Goal: Information Seeking & Learning: Check status

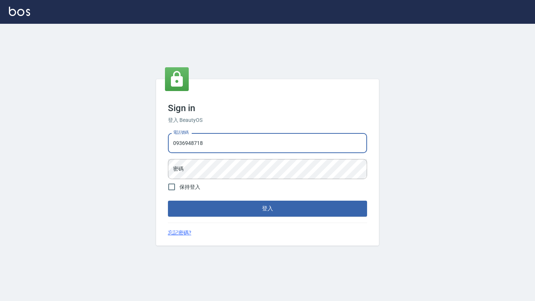
type input "0936948718"
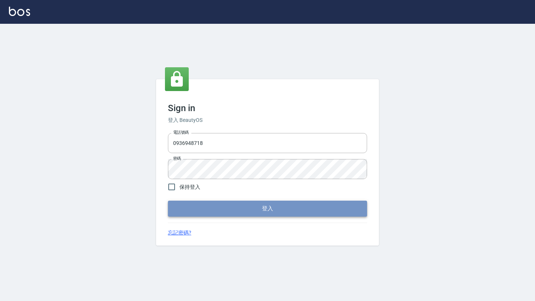
click at [223, 212] on button "登入" at bounding box center [267, 209] width 199 height 16
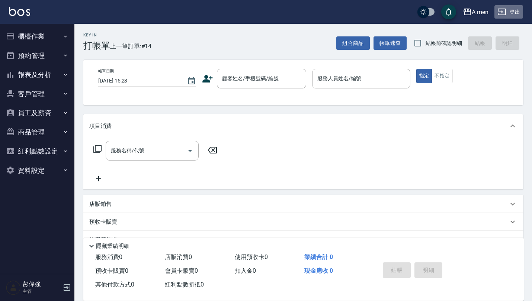
click at [504, 11] on icon "button" at bounding box center [501, 11] width 9 height 9
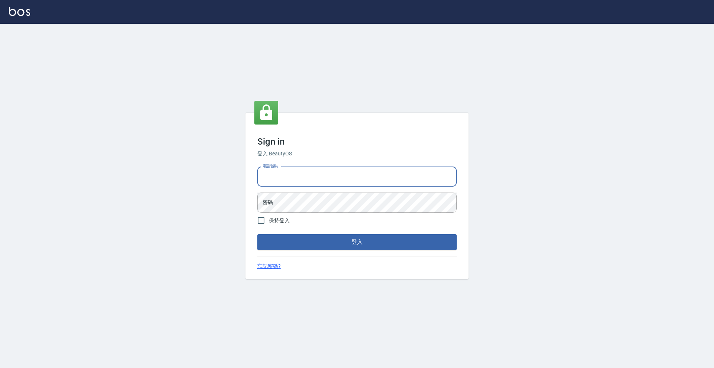
drag, startPoint x: 476, startPoint y: 2, endPoint x: 346, endPoint y: 171, distance: 212.9
type input "0952064966"
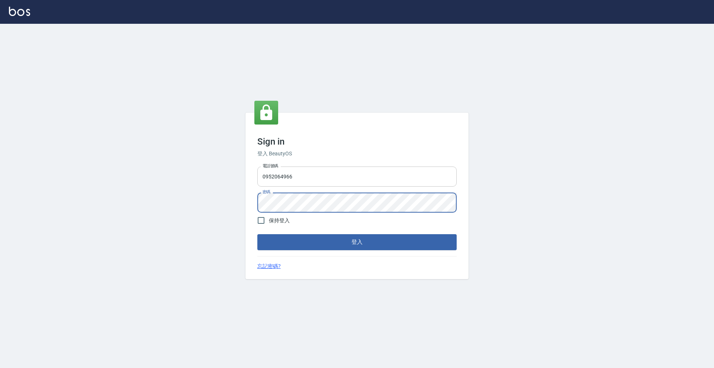
click at [357, 242] on button "登入" at bounding box center [356, 242] width 199 height 16
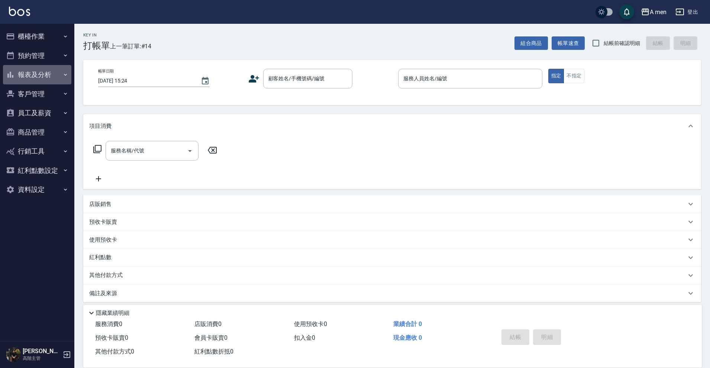
click at [48, 73] on button "報表及分析" at bounding box center [37, 74] width 68 height 19
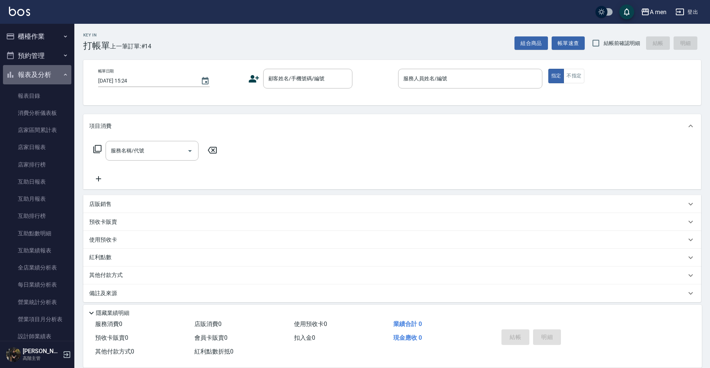
click at [48, 73] on button "報表及分析" at bounding box center [37, 74] width 68 height 19
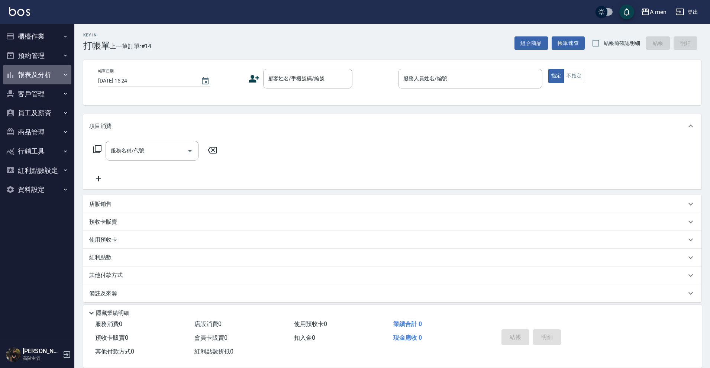
click at [48, 73] on button "報表及分析" at bounding box center [37, 74] width 68 height 19
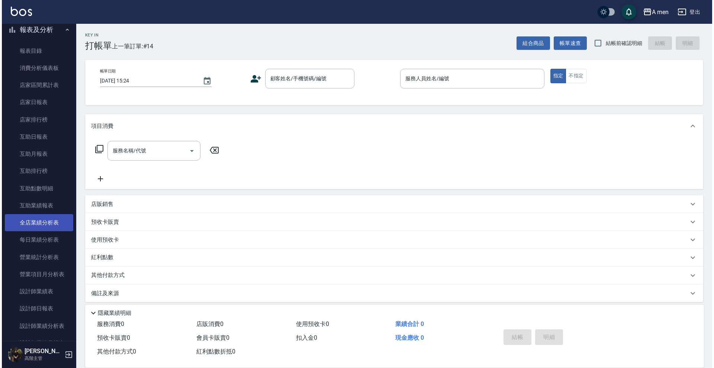
scroll to position [46, 0]
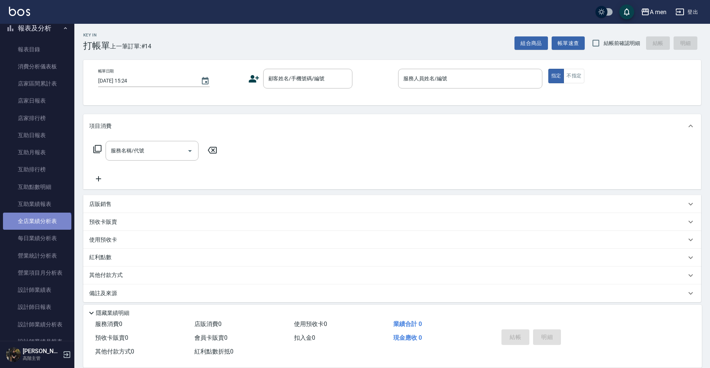
click at [36, 226] on link "全店業績分析表" at bounding box center [37, 221] width 68 height 17
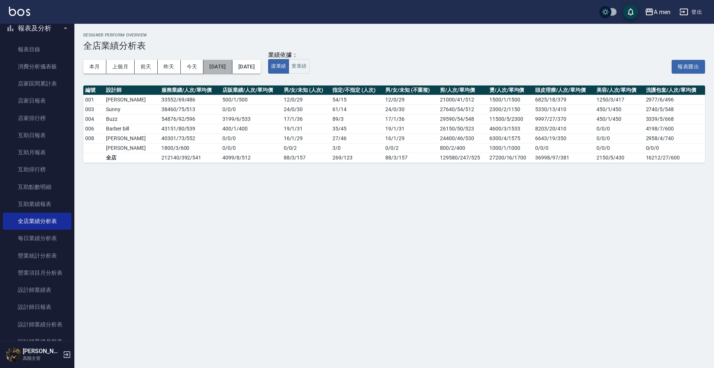
click at [226, 71] on button "2025/10/01" at bounding box center [217, 67] width 29 height 14
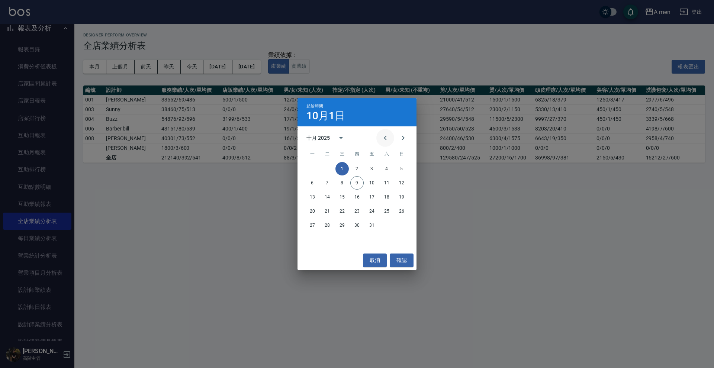
click at [387, 133] on button "Previous month" at bounding box center [385, 138] width 18 height 18
click at [381, 141] on icon "Previous month" at bounding box center [385, 137] width 9 height 9
click at [400, 172] on button "1" at bounding box center [401, 168] width 13 height 13
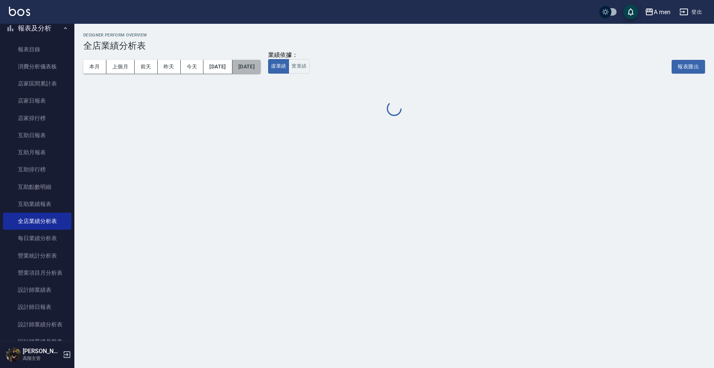
click at [261, 73] on button "2025/10/09" at bounding box center [246, 67] width 28 height 14
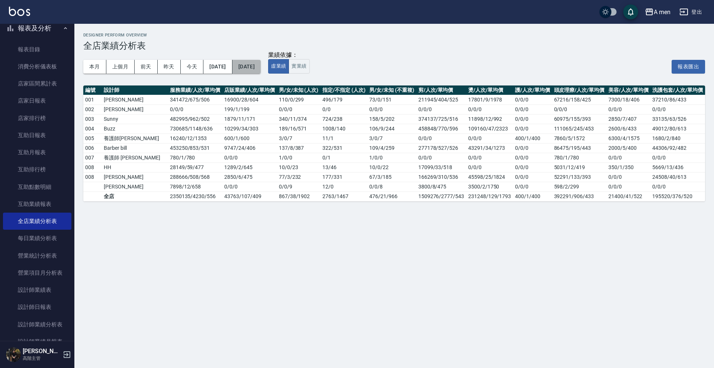
click at [261, 71] on button "2025/10/09" at bounding box center [246, 67] width 28 height 14
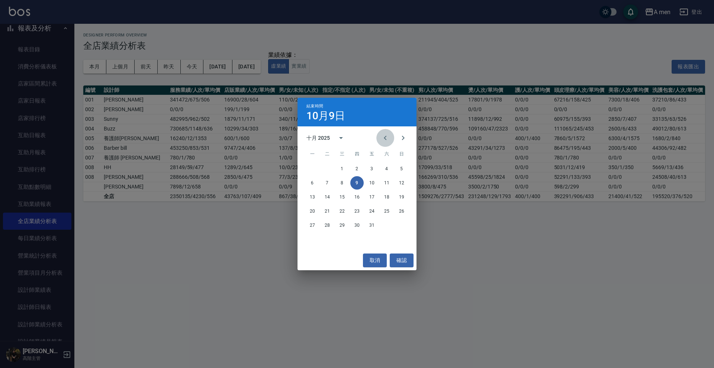
click at [383, 136] on icon "Previous month" at bounding box center [385, 137] width 9 height 9
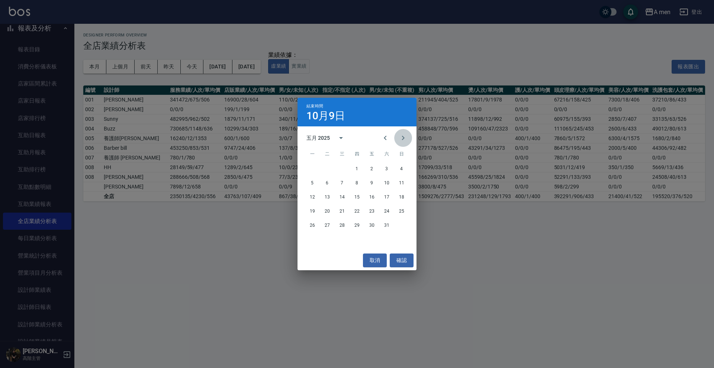
click at [401, 144] on button "Next month" at bounding box center [403, 138] width 18 height 18
click at [313, 238] on button "30" at bounding box center [312, 239] width 13 height 13
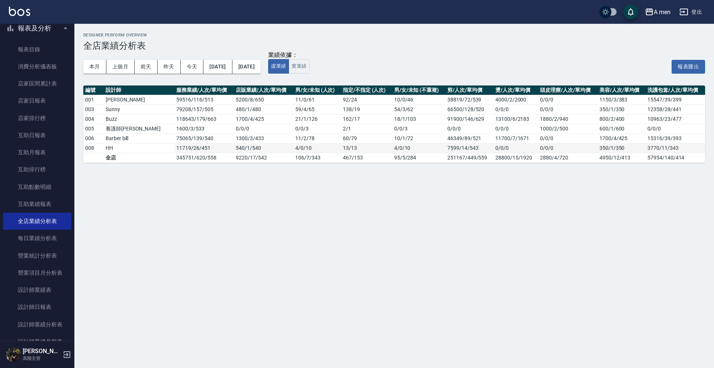
drag, startPoint x: 115, startPoint y: 152, endPoint x: 108, endPoint y: 152, distance: 6.7
click at [108, 152] on td "HH" at bounding box center [139, 148] width 71 height 10
drag, startPoint x: 108, startPoint y: 152, endPoint x: 113, endPoint y: 152, distance: 4.9
click at [113, 152] on tbody "001 楊莫 59516 / 116 / 513 5200 / 8 / 650 11 / 0 / 61 92 / 24 10 / 0 / 46 38819/7…" at bounding box center [394, 129] width 622 height 68
click at [113, 153] on td "全店" at bounding box center [139, 158] width 71 height 10
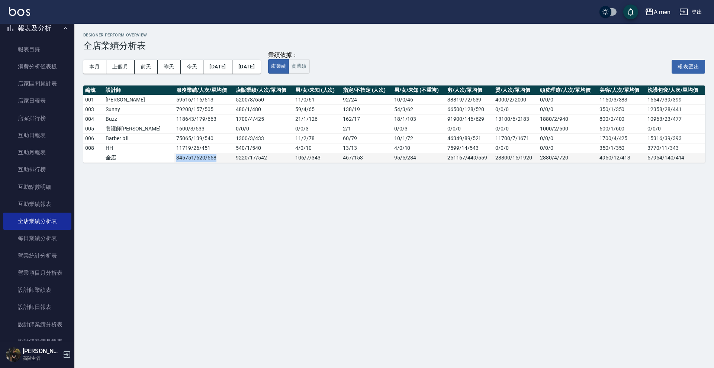
drag, startPoint x: 148, startPoint y: 159, endPoint x: 163, endPoint y: 161, distance: 15.3
click at [174, 161] on td "345751 / 620 / 558" at bounding box center [203, 158] width 59 height 10
click at [181, 152] on td "11719 / 26 / 451" at bounding box center [203, 148] width 59 height 10
click at [215, 71] on button "2025/06/01" at bounding box center [217, 67] width 29 height 14
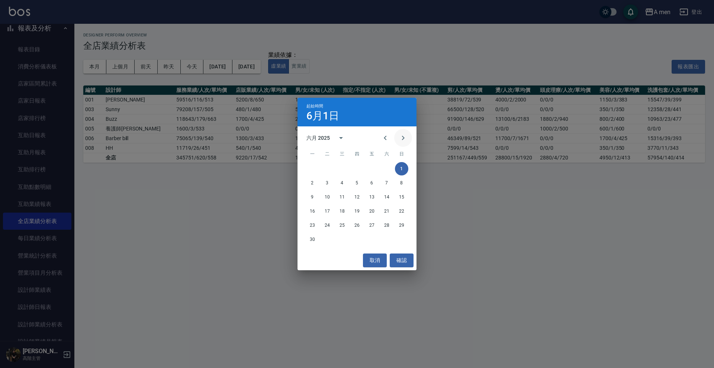
click at [400, 131] on button "Next month" at bounding box center [403, 138] width 18 height 18
click at [330, 162] on div "1 2 3 4 5 6" at bounding box center [356, 168] width 119 height 13
click at [329, 167] on button "1" at bounding box center [327, 168] width 13 height 13
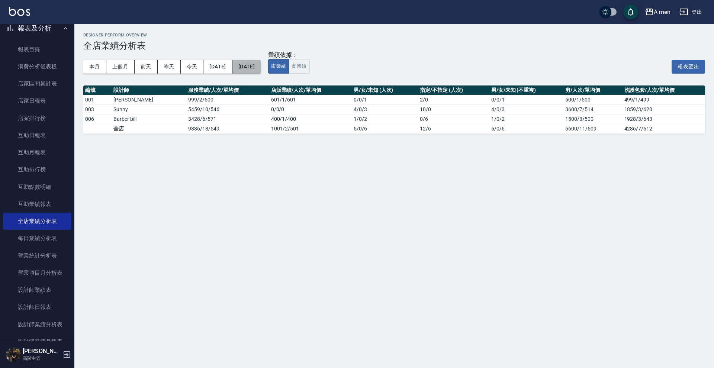
click at [261, 73] on button "2025/07/01" at bounding box center [246, 67] width 28 height 14
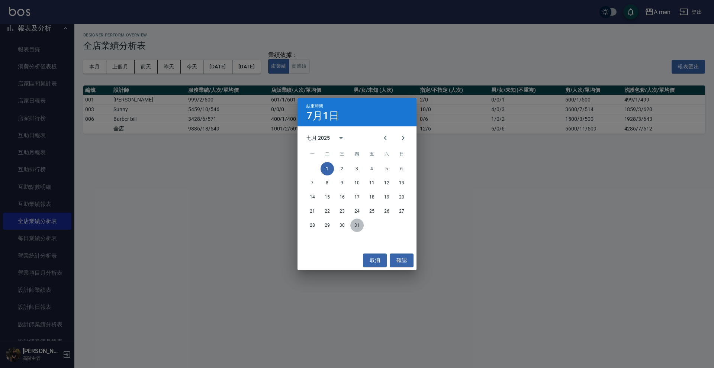
click at [356, 223] on button "31" at bounding box center [356, 225] width 13 height 13
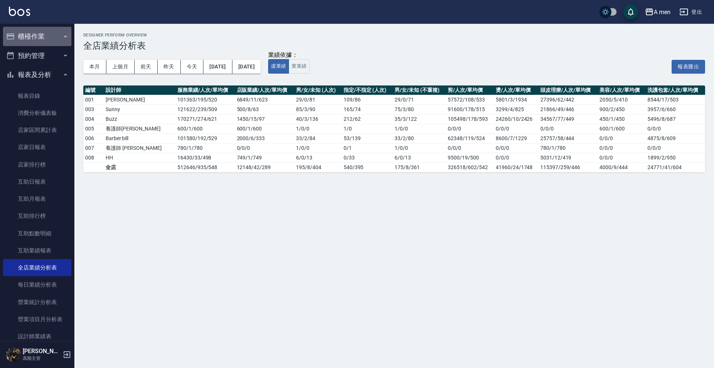
click at [41, 41] on button "櫃檯作業" at bounding box center [37, 36] width 68 height 19
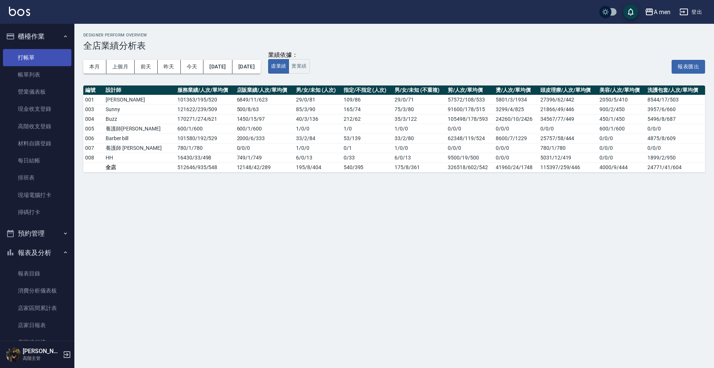
click at [39, 59] on link "打帳單" at bounding box center [37, 57] width 68 height 17
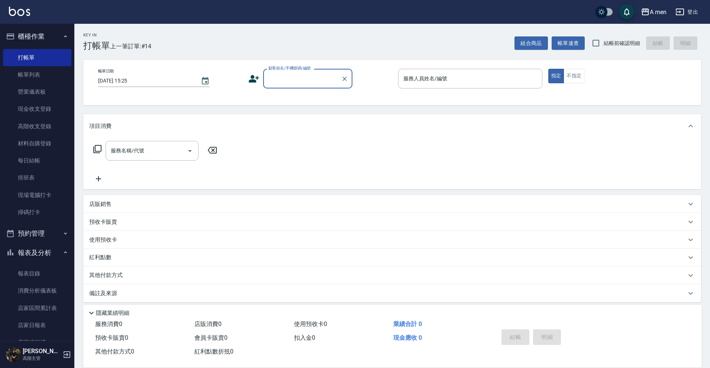
click at [274, 81] on input "顧客姓名/手機號碼/編號" at bounding box center [302, 78] width 71 height 13
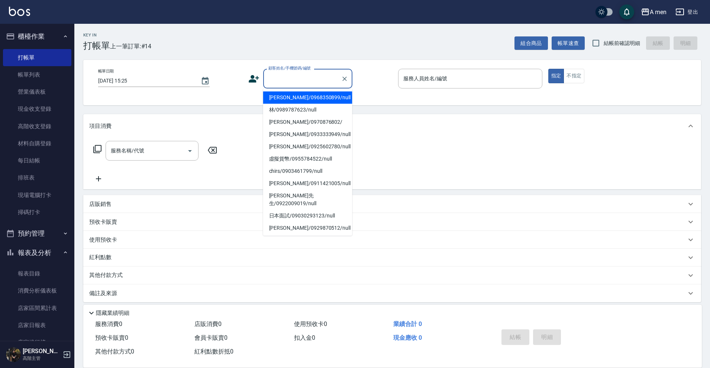
click at [274, 81] on input "顧客姓名/手機號碼/編號" at bounding box center [302, 78] width 71 height 13
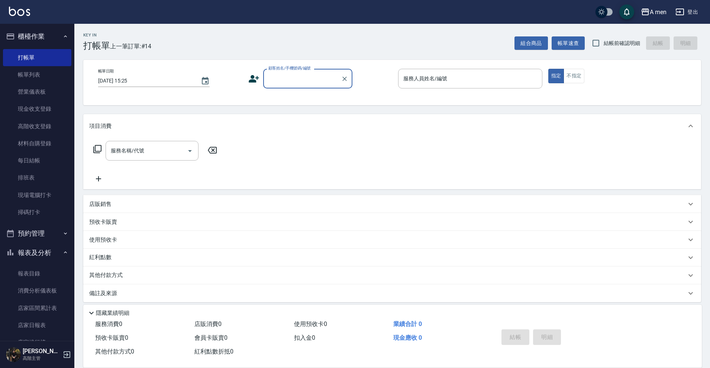
click at [280, 88] on div "顧客姓名/手機號碼/編號" at bounding box center [307, 79] width 89 height 20
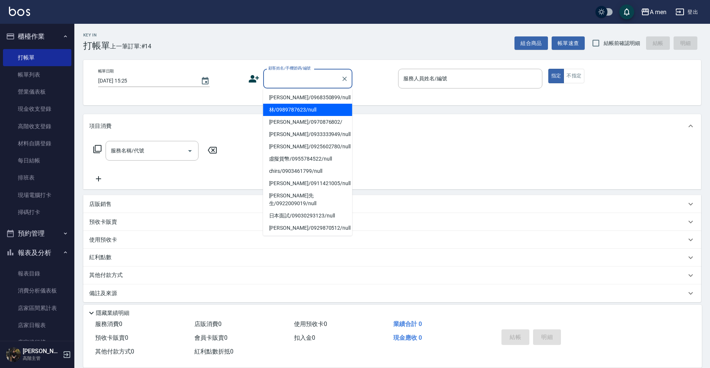
click at [283, 107] on li "林/0989787623/null" at bounding box center [307, 110] width 89 height 12
type input "林/0989787623/null"
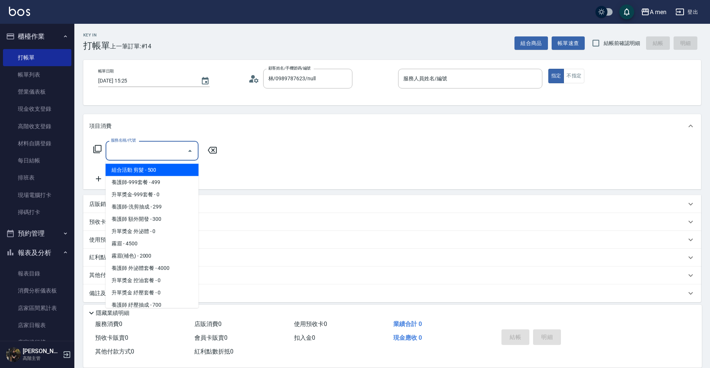
click at [154, 157] on input "服務名稱/代號" at bounding box center [146, 150] width 75 height 13
click at [154, 170] on span "組合活動 剪髮 - 500" at bounding box center [152, 170] width 93 height 12
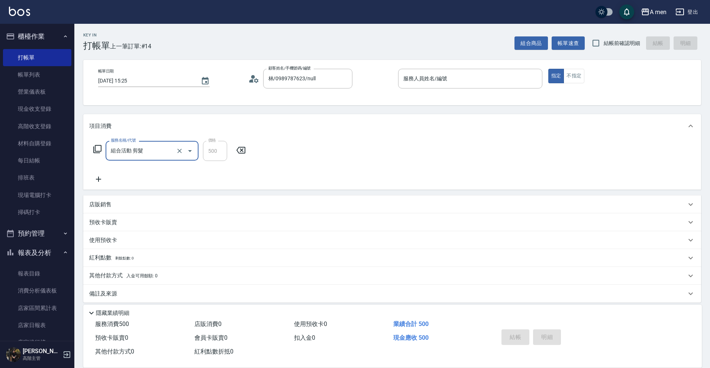
type input "組合活動 剪髮"
click at [103, 178] on icon at bounding box center [98, 179] width 19 height 9
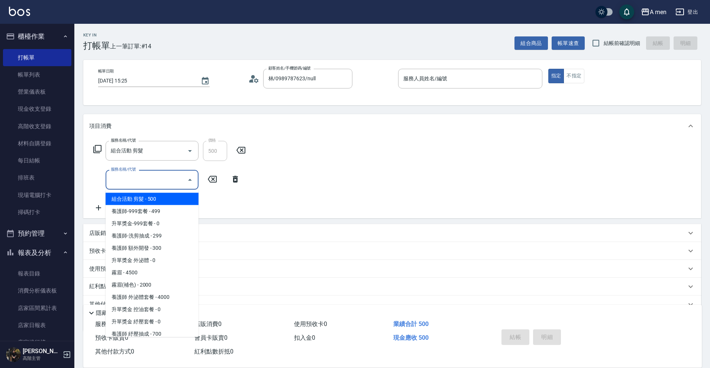
click at [118, 178] on input "服務名稱/代號" at bounding box center [146, 179] width 75 height 13
click at [123, 210] on span "養護師-999套餐 - 499" at bounding box center [152, 211] width 93 height 12
type input "養護師-999套餐"
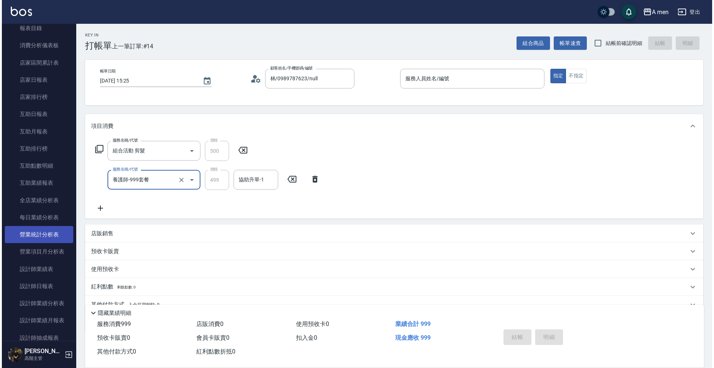
scroll to position [246, 0]
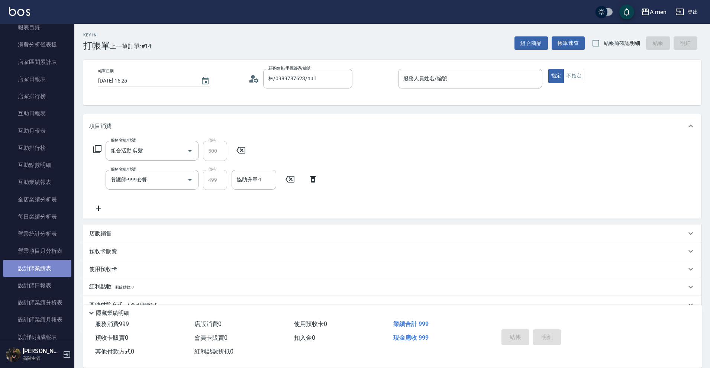
click at [42, 271] on link "設計師業績表" at bounding box center [37, 268] width 68 height 17
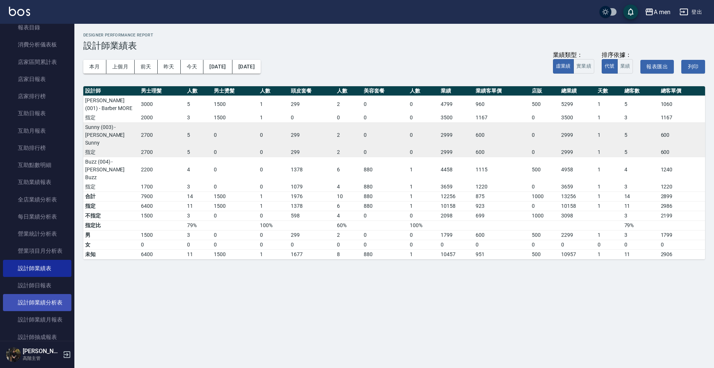
click at [42, 295] on link "設計師業績分析表" at bounding box center [37, 302] width 68 height 17
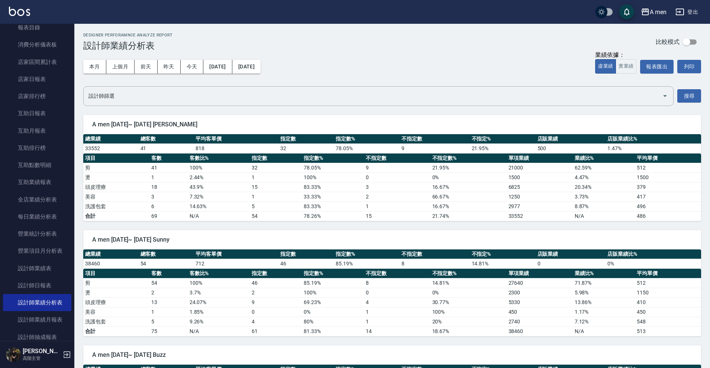
click at [226, 64] on div "本月 上個月 前天 昨天 今天 2025/10/01 2025/10/09" at bounding box center [171, 67] width 177 height 32
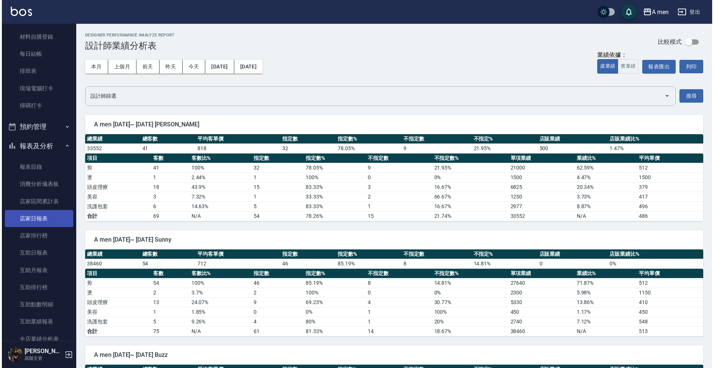
scroll to position [136, 0]
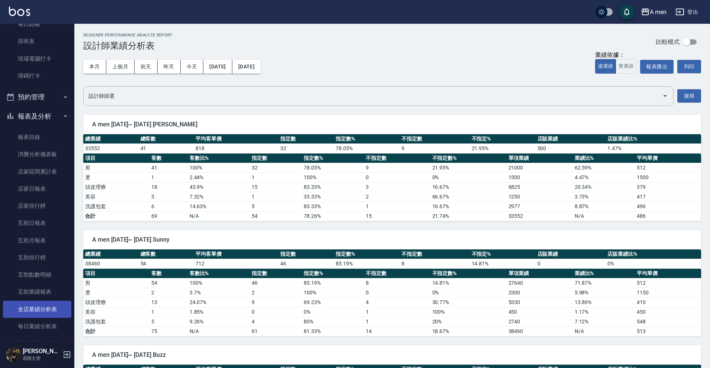
click at [20, 301] on link "全店業績分析表" at bounding box center [37, 309] width 68 height 17
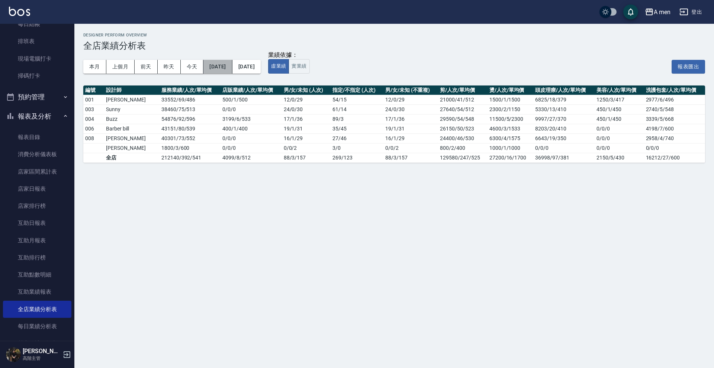
click at [226, 61] on button "2025/10/01" at bounding box center [217, 67] width 29 height 14
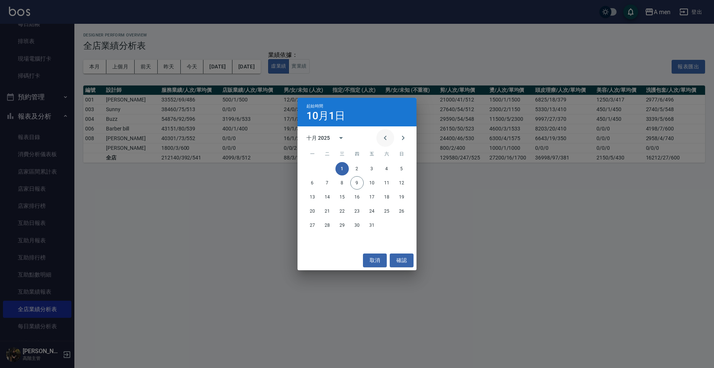
click at [387, 134] on icon "Previous month" at bounding box center [385, 137] width 9 height 9
click at [376, 164] on button "1" at bounding box center [371, 168] width 13 height 13
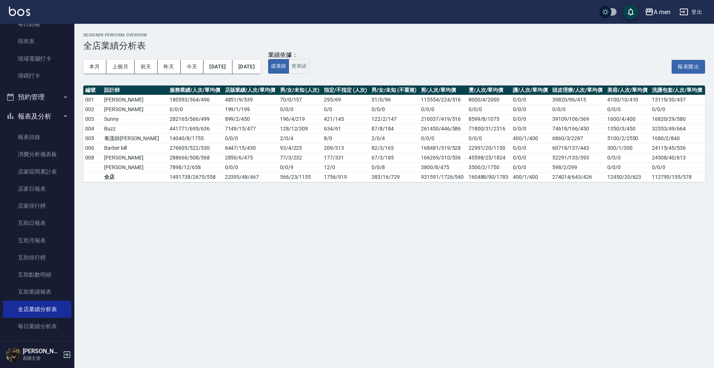
click at [289, 74] on div "本月 上個月 前天 昨天 今天 2025/08/01 2025/10/09 業績依據： 虛業績 實業績 報表匯出" at bounding box center [394, 67] width 622 height 32
click at [261, 71] on button "2025/10/09" at bounding box center [246, 67] width 28 height 14
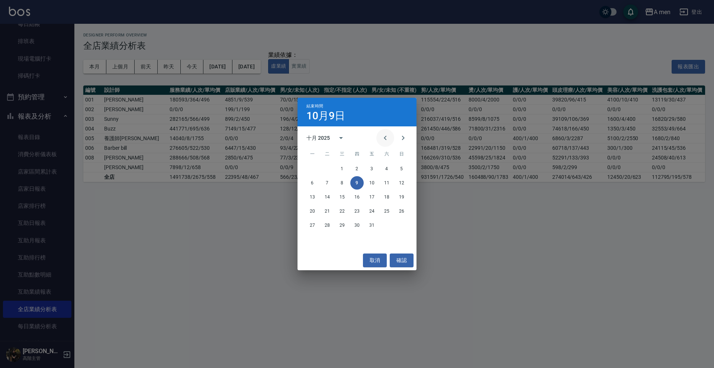
click at [380, 135] on button "Previous month" at bounding box center [385, 138] width 18 height 18
click at [406, 139] on icon "Next month" at bounding box center [403, 137] width 9 height 9
click at [400, 225] on button "31" at bounding box center [401, 225] width 13 height 13
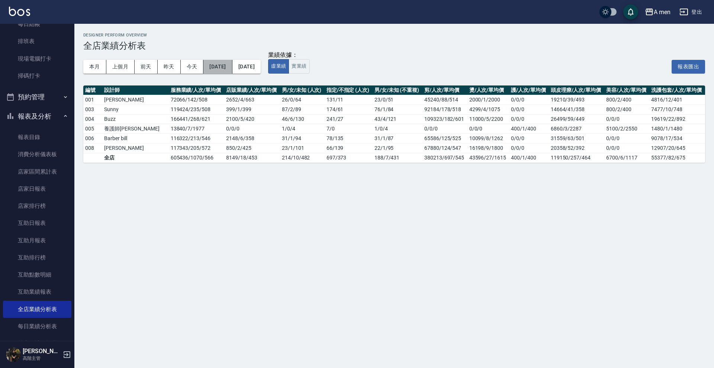
click at [223, 64] on button "2025/08/01" at bounding box center [217, 67] width 29 height 14
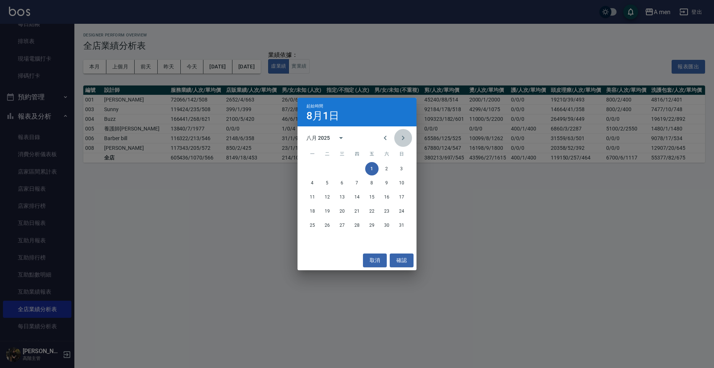
click at [397, 134] on button "Next month" at bounding box center [403, 138] width 18 height 18
click at [314, 164] on button "1" at bounding box center [312, 168] width 13 height 13
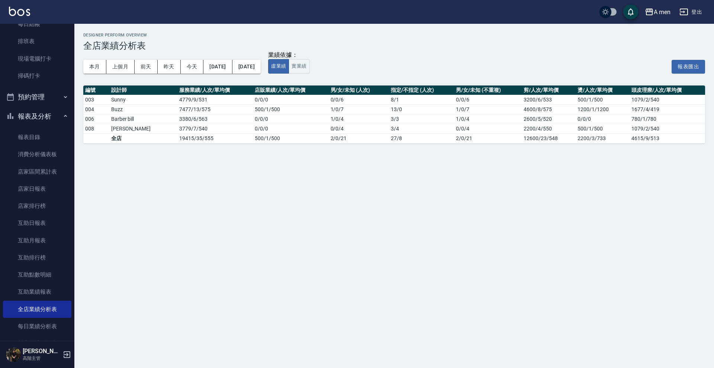
click at [261, 76] on div "本月 上個月 前天 昨天 今天 2025/09/01 2025/09/01" at bounding box center [171, 67] width 177 height 32
click at [261, 69] on button "2025/09/01" at bounding box center [246, 67] width 28 height 14
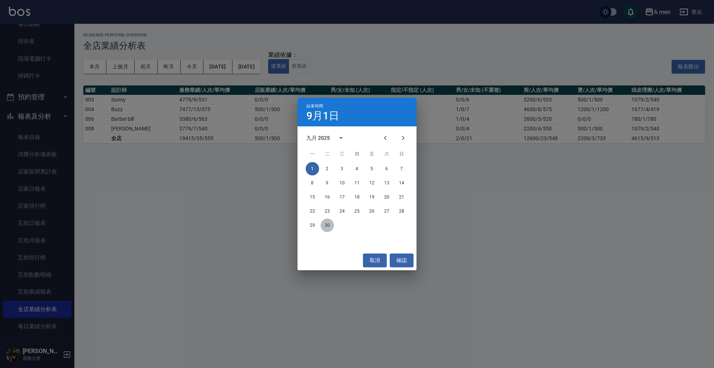
click at [332, 222] on button "30" at bounding box center [327, 225] width 13 height 13
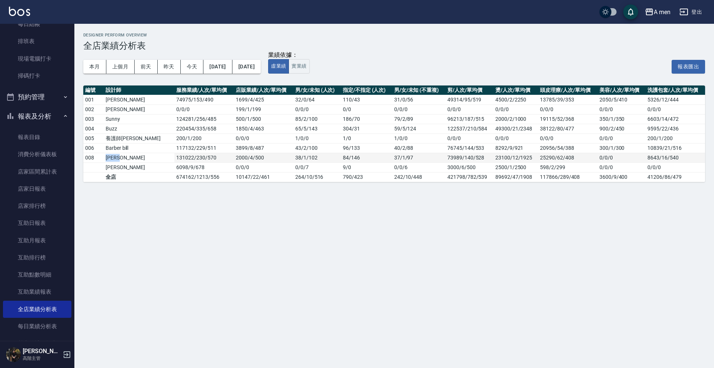
drag, startPoint x: 108, startPoint y: 157, endPoint x: 121, endPoint y: 160, distance: 13.6
click at [121, 160] on td "Garry" at bounding box center [139, 158] width 71 height 10
click at [44, 99] on button "預約管理" at bounding box center [37, 96] width 68 height 19
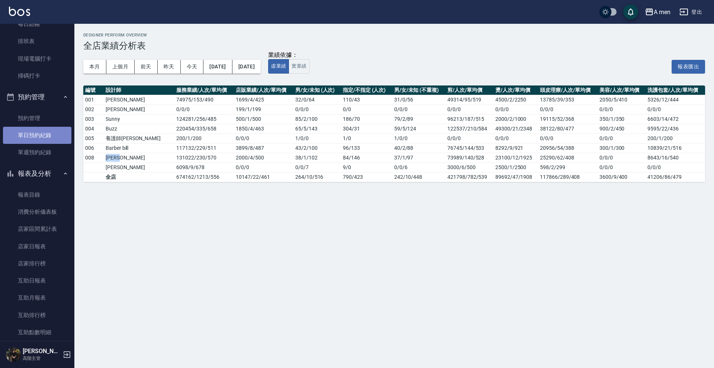
click at [40, 129] on link "單日預約紀錄" at bounding box center [37, 135] width 68 height 17
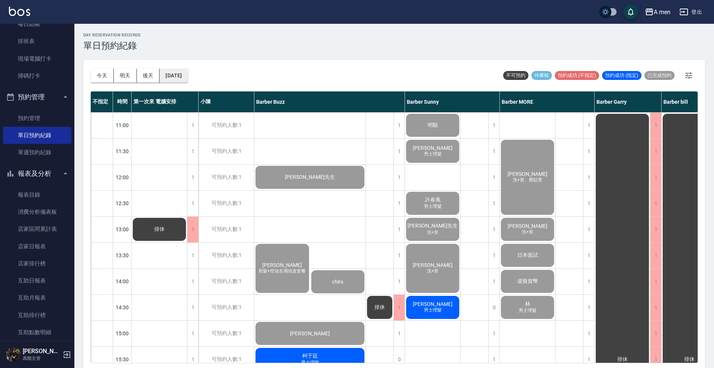
click at [170, 81] on button "2025/10/09" at bounding box center [174, 76] width 28 height 14
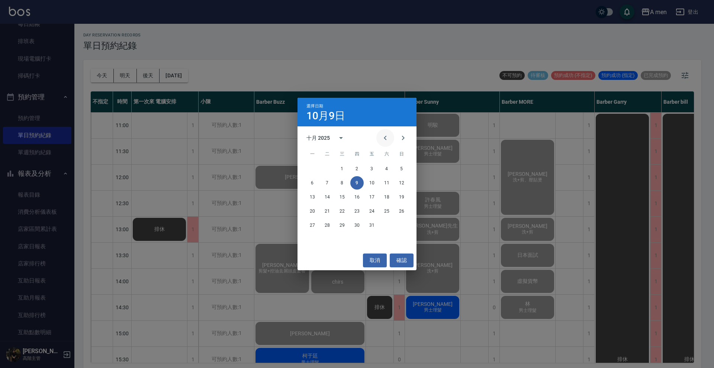
click at [380, 133] on button "Previous month" at bounding box center [385, 138] width 18 height 18
click at [314, 164] on button "1" at bounding box center [312, 168] width 13 height 13
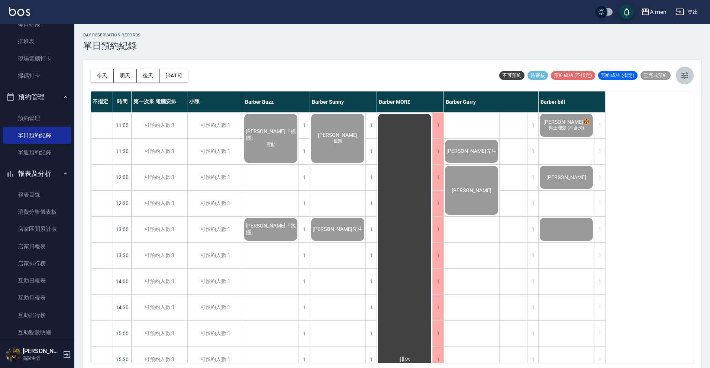
click at [535, 75] on button "button" at bounding box center [685, 76] width 18 height 18
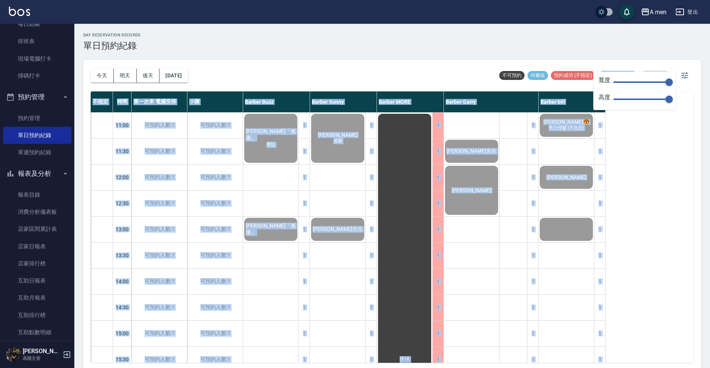
click at [535, 71] on body "A men 登出 櫃檯作業 打帳單 帳單列表 營業儀表板 現金收支登錄 高階收支登錄 材料自購登錄 每日結帳 排班表 現場電腦打卡 掃碼打卡 預約管理 預約管…" at bounding box center [355, 185] width 710 height 370
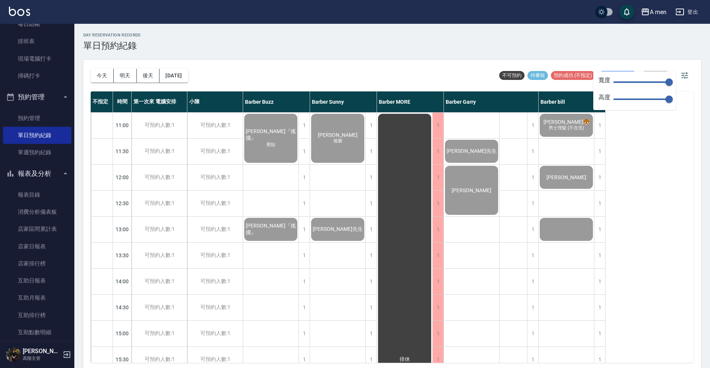
click at [472, 66] on div "今天 明天 後天 2025/09/01 不可預約 待審核 預約成功 (不指定) 預約成功 (指定) 已完成預約" at bounding box center [392, 76] width 603 height 32
click at [188, 79] on button "2025/09/01" at bounding box center [174, 76] width 28 height 14
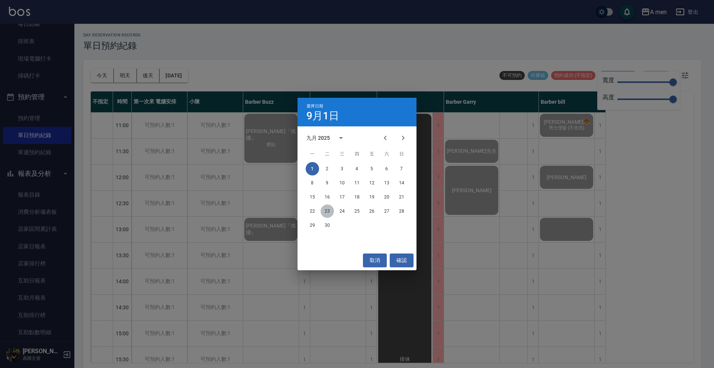
click at [326, 210] on button "23" at bounding box center [327, 210] width 13 height 13
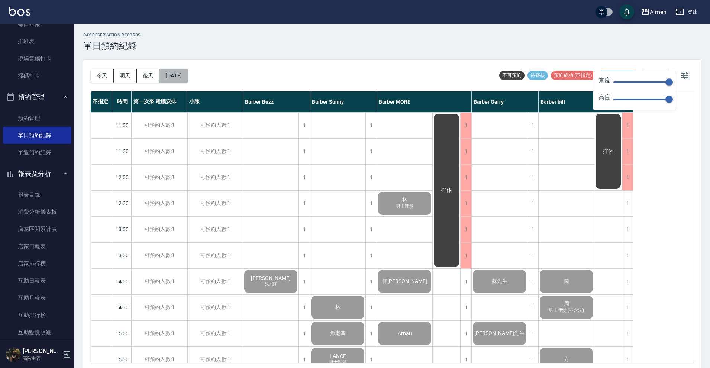
click at [188, 76] on button "2025/09/23" at bounding box center [174, 76] width 28 height 14
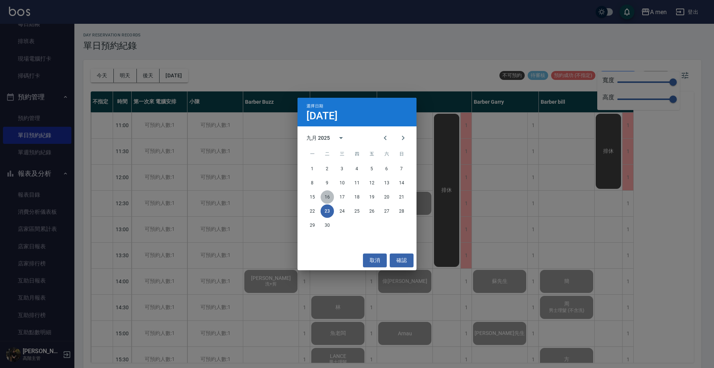
click at [328, 193] on button "16" at bounding box center [327, 196] width 13 height 13
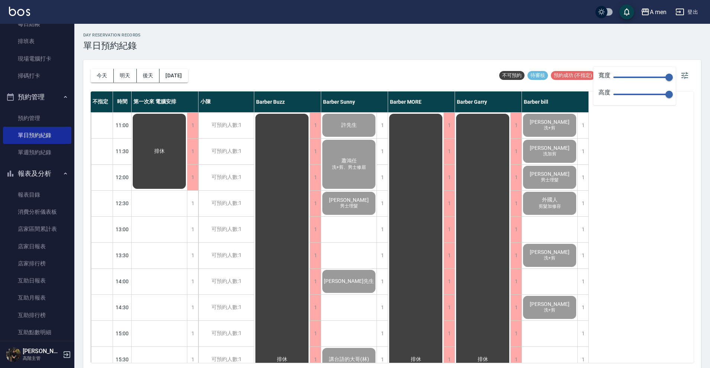
click at [212, 84] on div "今天 明天 後天 2025/09/16 不可預約 待審核 預約成功 (不指定) 預約成功 (指定) 已完成預約" at bounding box center [392, 76] width 603 height 32
click at [186, 81] on button "2025/09/16" at bounding box center [174, 76] width 28 height 14
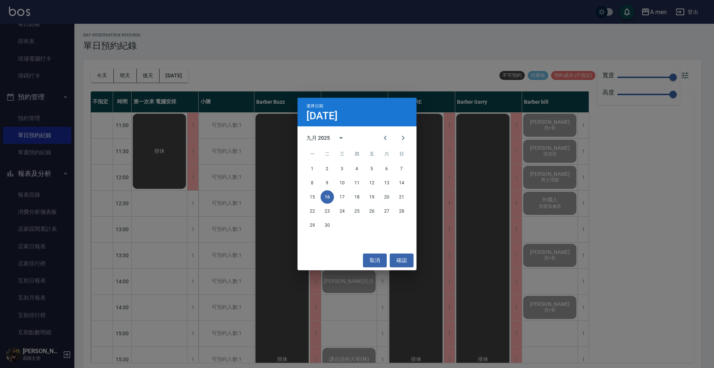
click at [336, 193] on div "15 16 17 18 19 20 21" at bounding box center [356, 196] width 119 height 13
click at [343, 195] on button "17" at bounding box center [341, 196] width 13 height 13
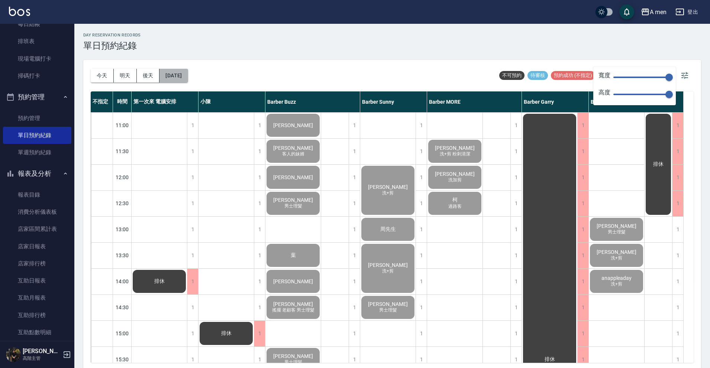
click at [188, 74] on button "2025/09/17" at bounding box center [174, 76] width 28 height 14
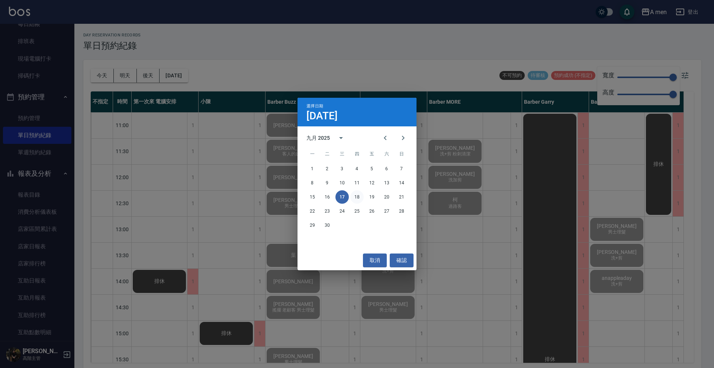
click at [357, 193] on button "18" at bounding box center [356, 196] width 13 height 13
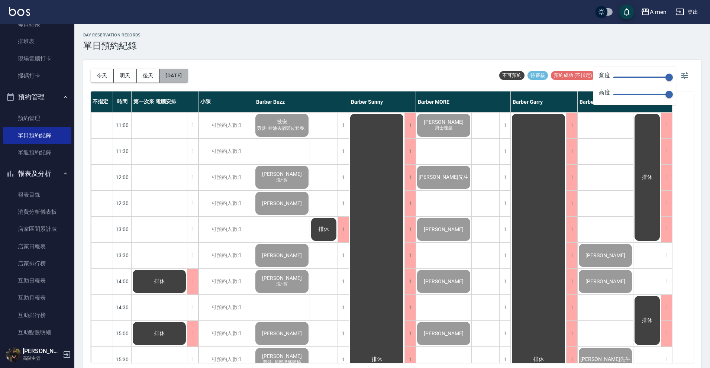
click at [188, 73] on button "2025/09/18" at bounding box center [174, 76] width 28 height 14
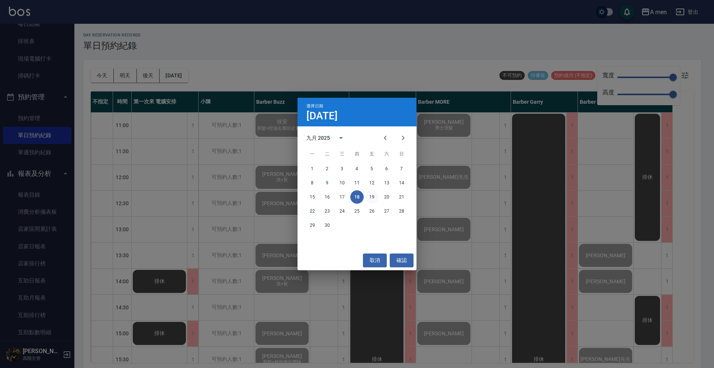
click at [369, 194] on button "19" at bounding box center [371, 196] width 13 height 13
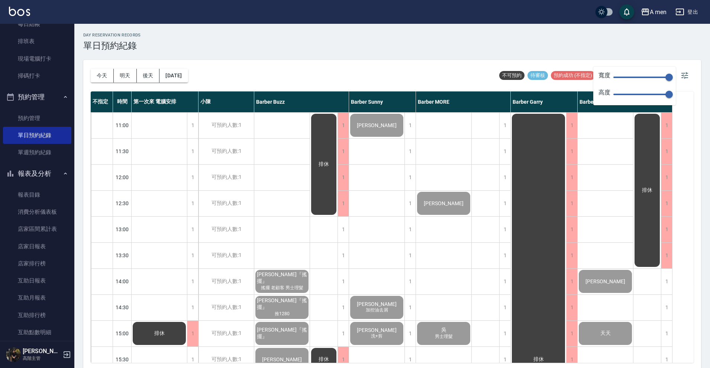
click at [207, 81] on div "今天 明天 後天 2025/09/19 不可預約 待審核 預約成功 (不指定) 預約成功 (指定) 已完成預約" at bounding box center [392, 76] width 603 height 32
click at [188, 80] on button "2025/09/19" at bounding box center [174, 76] width 28 height 14
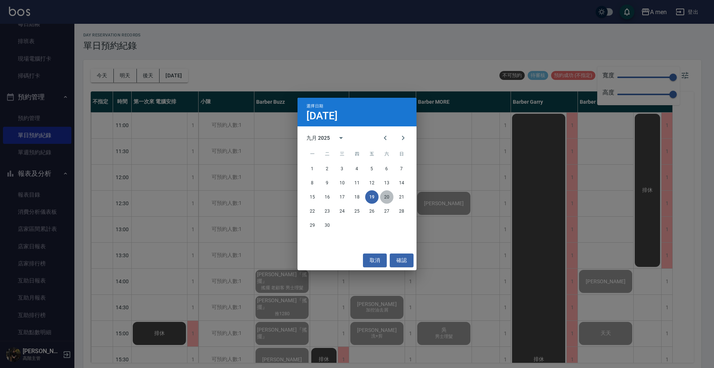
click at [384, 202] on button "20" at bounding box center [386, 196] width 13 height 13
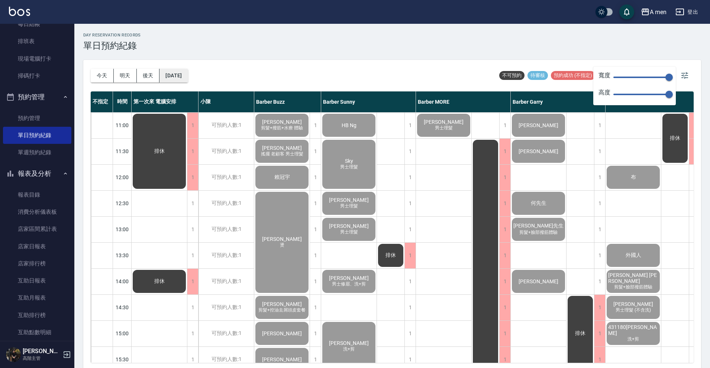
click at [188, 78] on button "2025/09/20" at bounding box center [174, 76] width 28 height 14
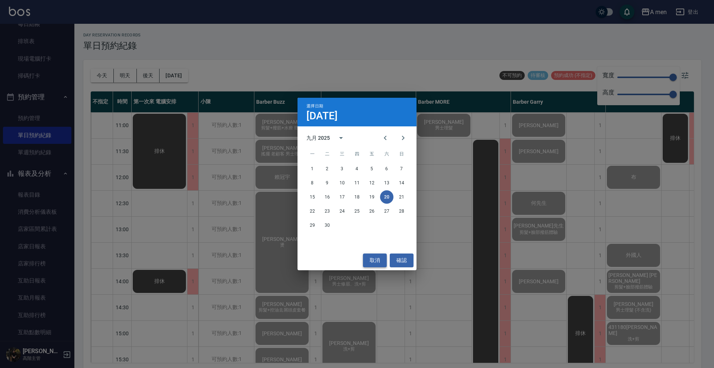
click at [367, 258] on button "取消" at bounding box center [375, 261] width 24 height 14
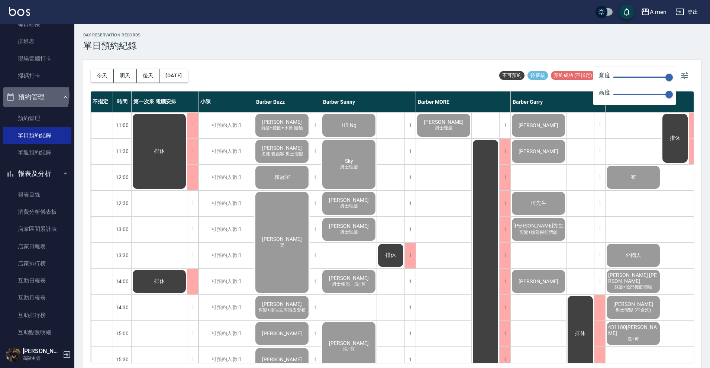
click at [27, 94] on button "預約管理" at bounding box center [37, 96] width 68 height 19
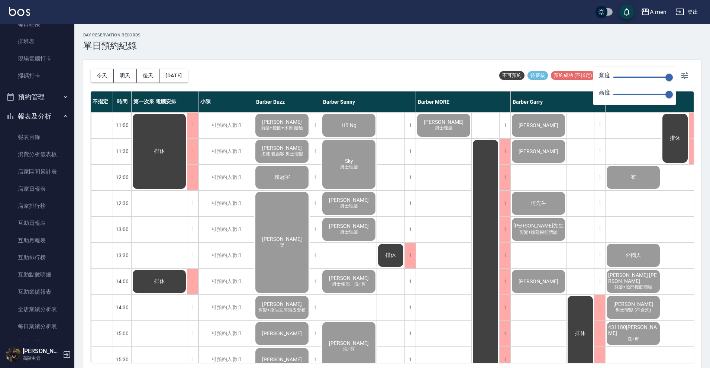
click at [535, 19] on div "A men 登出" at bounding box center [355, 12] width 710 height 24
click at [535, 19] on button "A men" at bounding box center [654, 11] width 32 height 15
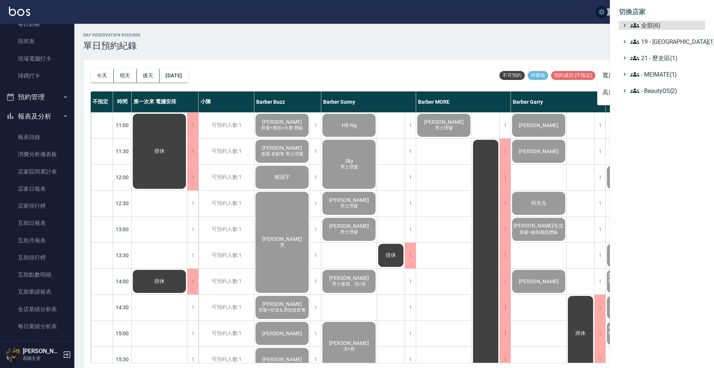
click at [535, 31] on ul "全部(6) 19 - 新城區(1) 21 - 歷史區(1) - MEIMATE(1) - BeautyOS(2)" at bounding box center [662, 58] width 86 height 74
click at [535, 26] on span "全部(6)" at bounding box center [666, 25] width 72 height 9
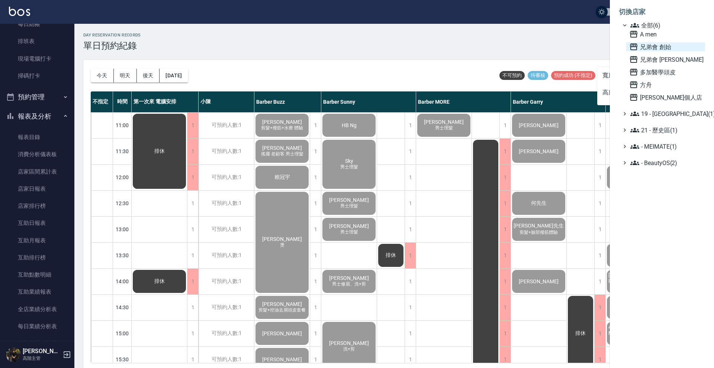
click at [535, 45] on span "兄弟會 創始" at bounding box center [665, 46] width 73 height 9
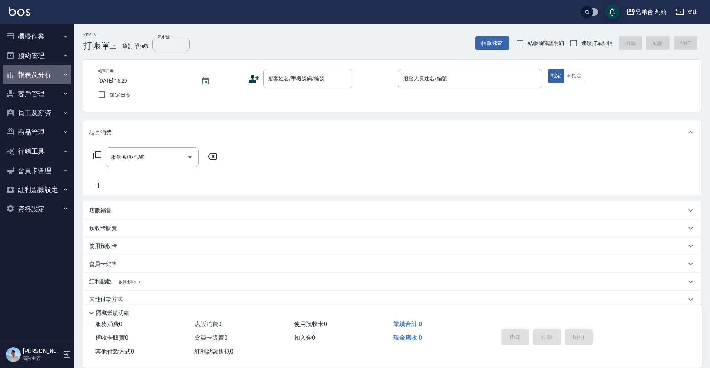
click at [43, 75] on button "報表及分析" at bounding box center [37, 74] width 68 height 19
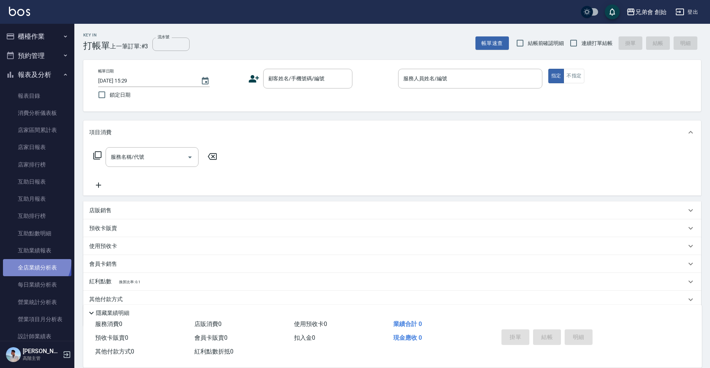
click at [33, 260] on link "全店業績分析表" at bounding box center [37, 267] width 68 height 17
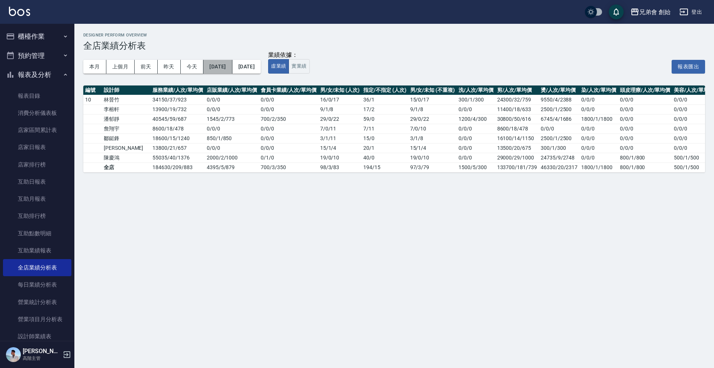
click at [210, 67] on button "2025/10/01" at bounding box center [217, 67] width 29 height 14
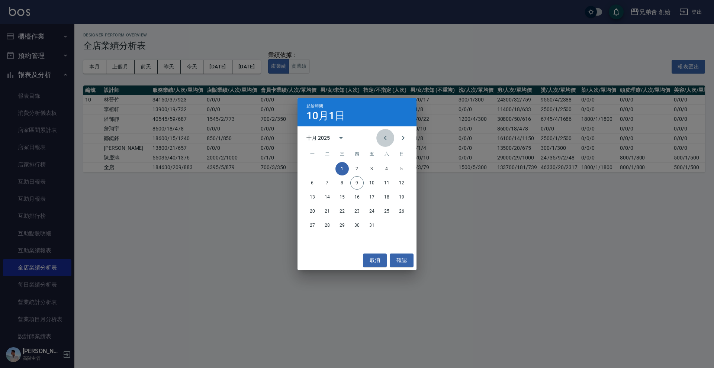
click at [381, 138] on icon "Previous month" at bounding box center [385, 137] width 9 height 9
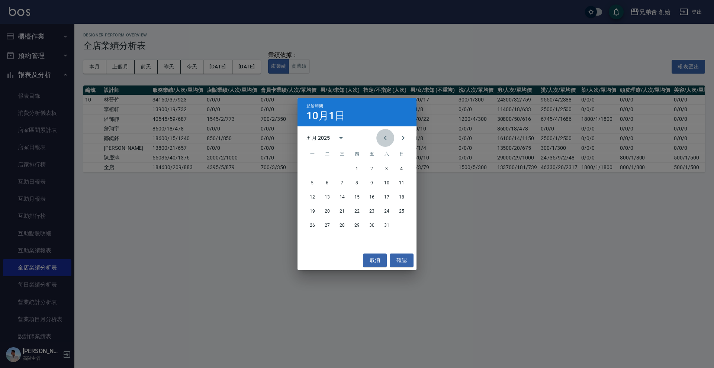
click at [381, 138] on icon "Previous month" at bounding box center [385, 137] width 9 height 9
click at [383, 167] on button "1" at bounding box center [386, 168] width 13 height 13
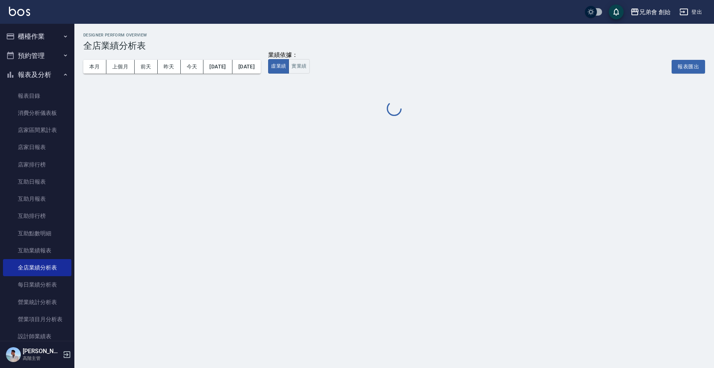
click at [261, 75] on div "本月 上個月 前天 昨天 今天 2025/02/01 2025/10/09" at bounding box center [171, 67] width 177 height 32
click at [261, 68] on button "2025/10/09" at bounding box center [246, 67] width 28 height 14
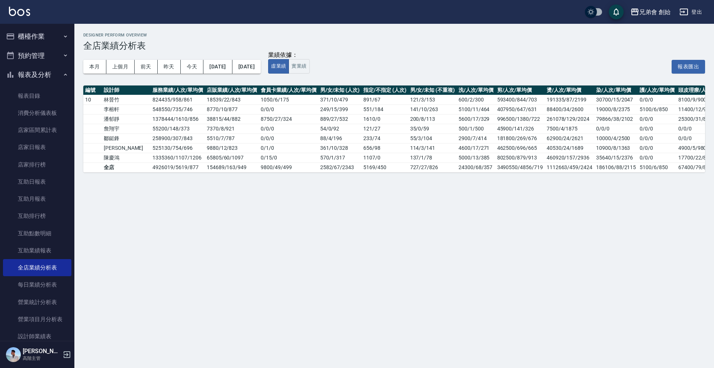
click at [408, 147] on td "114 / 3 / 141" at bounding box center [432, 148] width 48 height 10
click at [261, 73] on div "本月 上個月 前天 昨天 今天 2025/02/01 2025/10/09" at bounding box center [171, 67] width 177 height 32
click at [261, 70] on button "2025/10/09" at bounding box center [246, 67] width 28 height 14
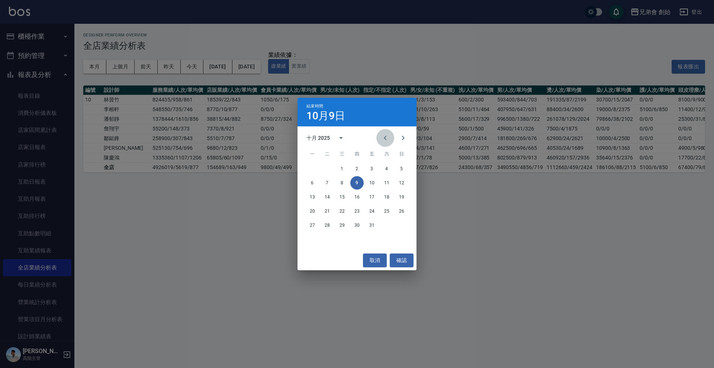
click at [379, 135] on button "Previous month" at bounding box center [385, 138] width 18 height 18
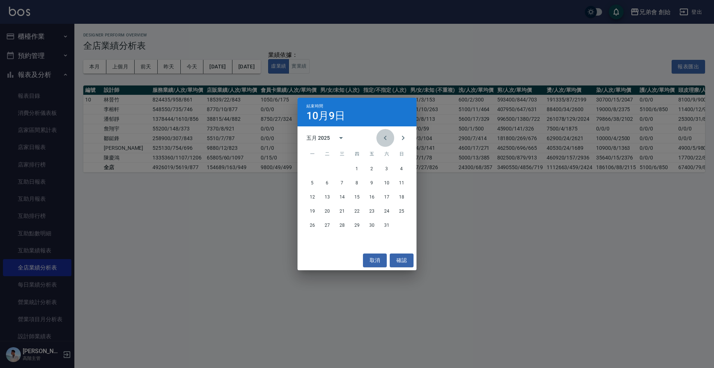
click at [379, 135] on button "Previous month" at bounding box center [385, 138] width 18 height 18
click at [373, 225] on button "28" at bounding box center [371, 225] width 13 height 13
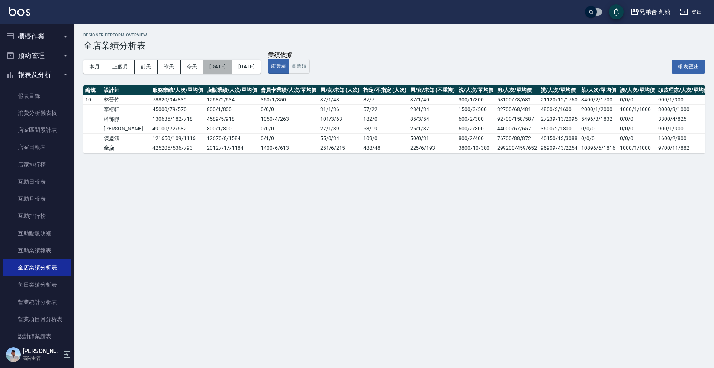
click at [232, 72] on button "2025/02/01" at bounding box center [217, 67] width 29 height 14
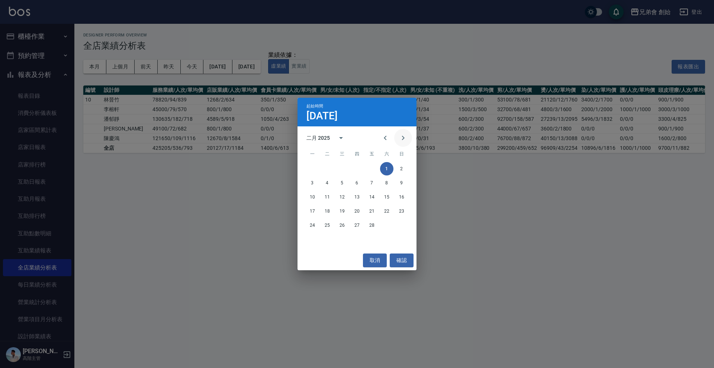
click at [398, 137] on button "Next month" at bounding box center [403, 138] width 18 height 18
click at [390, 168] on button "1" at bounding box center [386, 168] width 13 height 13
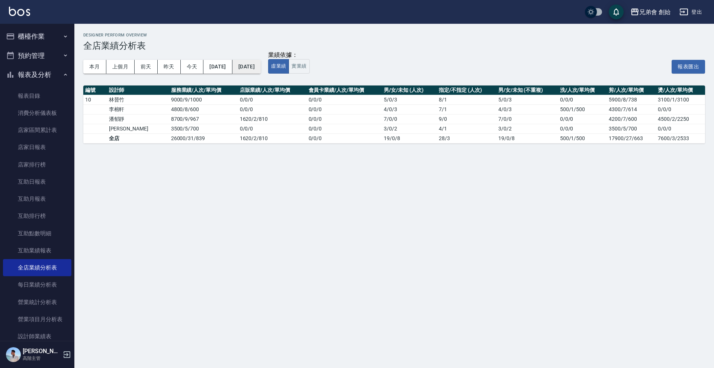
click at [261, 62] on button "2025/03/01" at bounding box center [246, 67] width 28 height 14
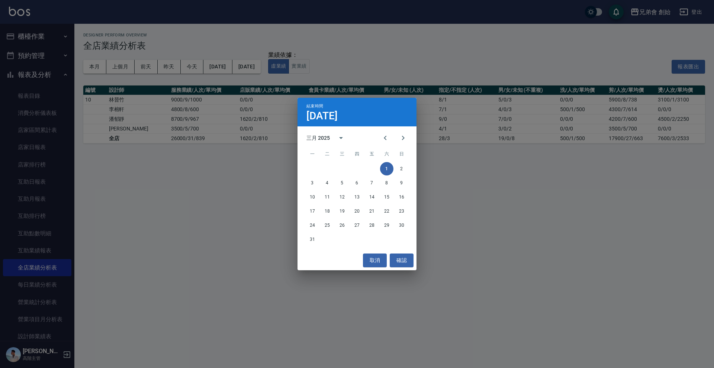
click at [318, 235] on div "31" at bounding box center [356, 239] width 119 height 13
click at [314, 239] on button "31" at bounding box center [312, 239] width 13 height 13
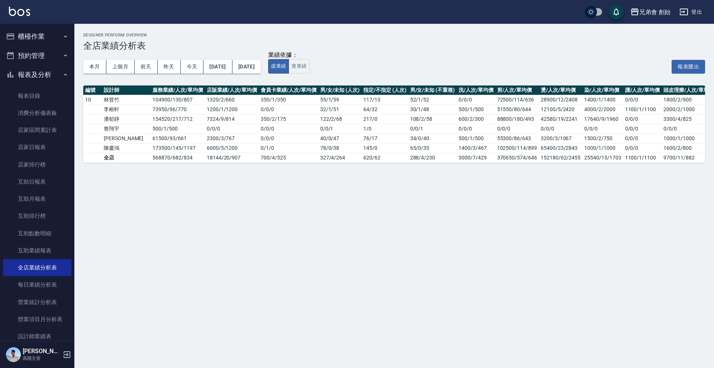
click at [242, 76] on div "本月 上個月 前天 昨天 今天 2025/03/01 2025/03/31" at bounding box center [171, 67] width 177 height 32
click at [232, 73] on button "2025/03/01" at bounding box center [217, 67] width 29 height 14
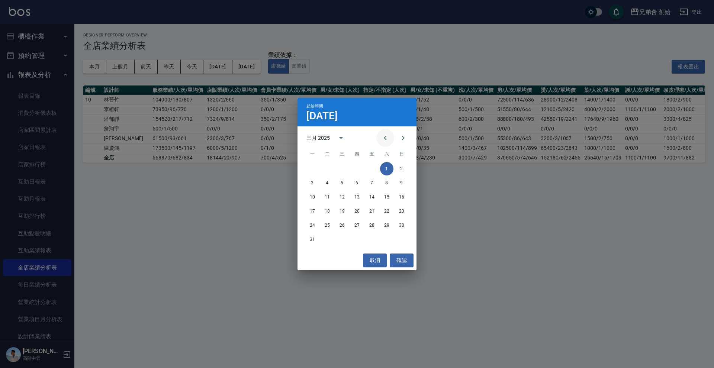
click at [383, 139] on icon "Previous month" at bounding box center [385, 137] width 9 height 9
click at [346, 167] on button "1" at bounding box center [341, 168] width 13 height 13
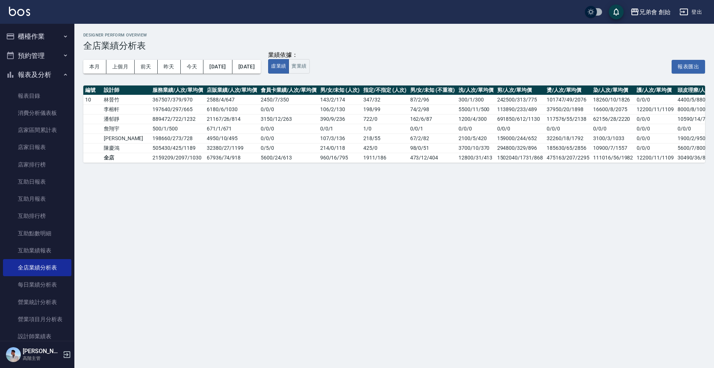
click at [261, 74] on div "本月 上個月 前天 昨天 今天 2025/01/01 2025/03/31" at bounding box center [171, 67] width 177 height 32
click at [261, 66] on button "2025/03/31" at bounding box center [246, 67] width 28 height 14
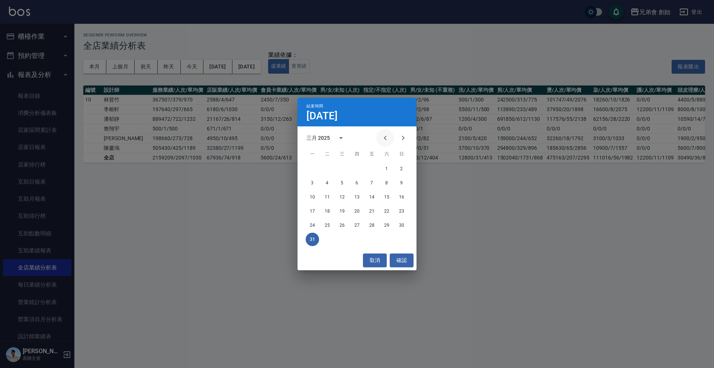
click at [383, 146] on button "Previous month" at bounding box center [385, 138] width 18 height 18
click at [372, 223] on button "31" at bounding box center [371, 225] width 13 height 13
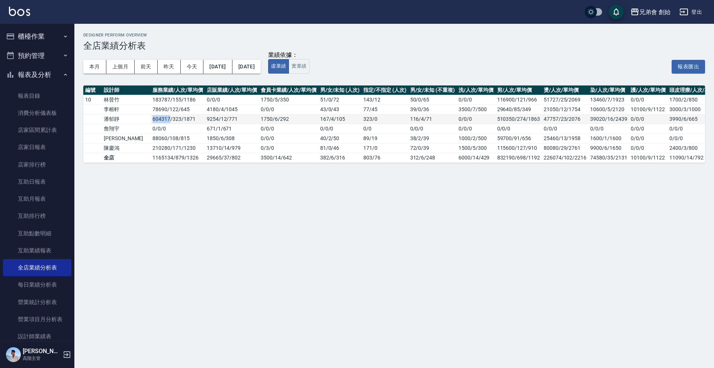
drag, startPoint x: 129, startPoint y: 120, endPoint x: 146, endPoint y: 122, distance: 16.5
click at [151, 122] on td "604317 / 323 / 1871" at bounding box center [178, 119] width 54 height 10
click at [199, 178] on div "Designer Perform Overview 全店業績分析表 本月 上個月 前天 昨天 今天 2025/01/01 2025/01/31 業績依據： 虛…" at bounding box center [357, 184] width 714 height 368
click at [643, 13] on div "兄弟會 創始" at bounding box center [654, 11] width 31 height 9
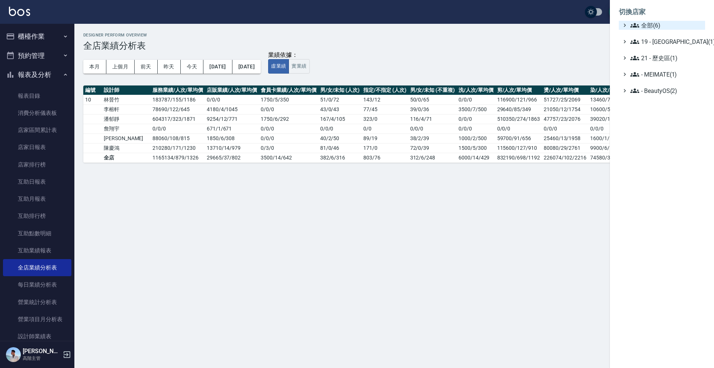
click at [642, 22] on span "全部(6)" at bounding box center [666, 25] width 72 height 9
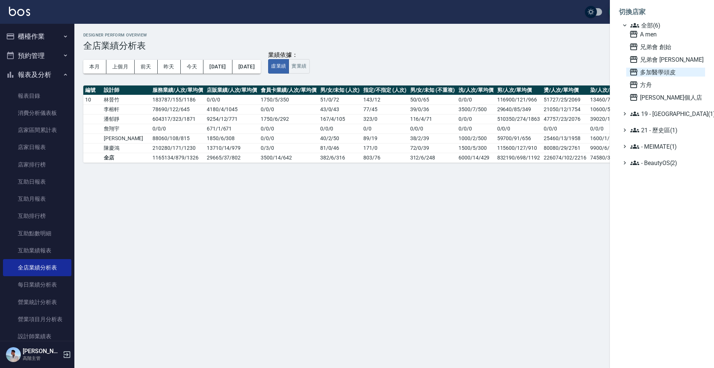
click at [647, 73] on span "多加醫學頭皮" at bounding box center [665, 72] width 73 height 9
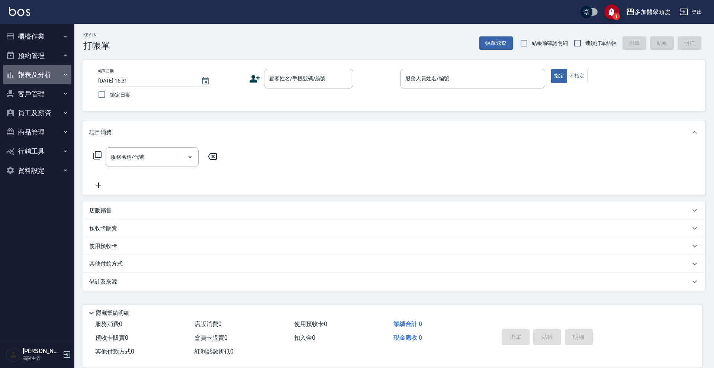
click at [41, 73] on button "報表及分析" at bounding box center [37, 74] width 68 height 19
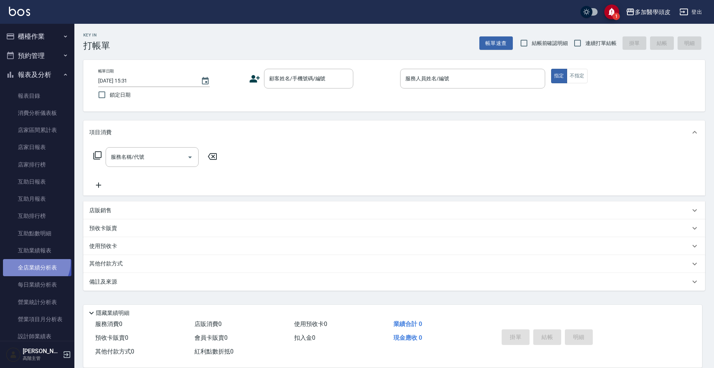
click at [33, 261] on link "全店業績分析表" at bounding box center [37, 267] width 68 height 17
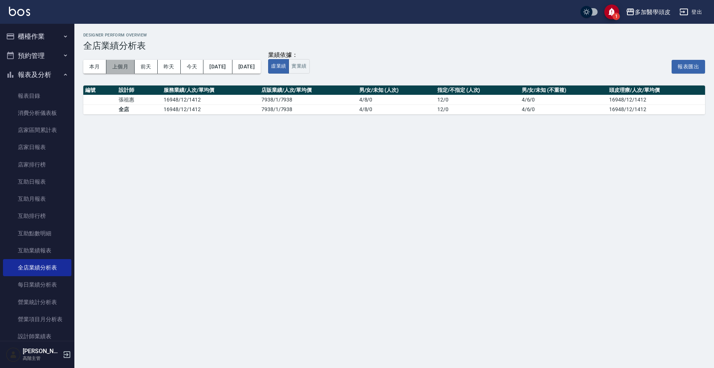
click at [133, 72] on button "上個月" at bounding box center [120, 67] width 28 height 14
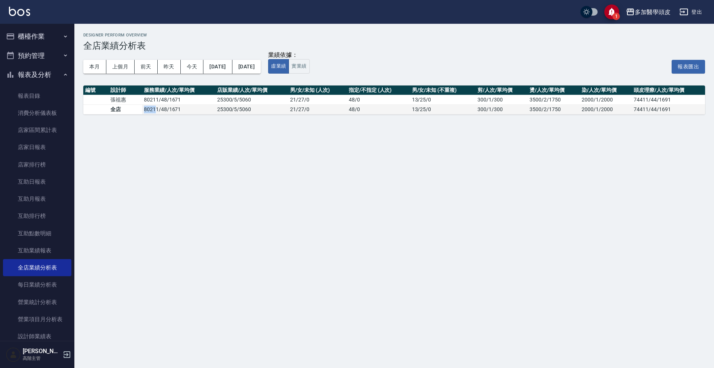
drag, startPoint x: 141, startPoint y: 109, endPoint x: 155, endPoint y: 109, distance: 14.1
click at [154, 109] on tr "全店 80211 / 48 / 1671 25300 / 5 / 5060 21 / 27 / 0 48 / 0 13 / 25 / 0 300/1/300 …" at bounding box center [394, 109] width 622 height 10
click at [155, 109] on td "80211 / 48 / 1671" at bounding box center [178, 109] width 73 height 10
click at [232, 66] on button "2025/09/01" at bounding box center [217, 67] width 29 height 14
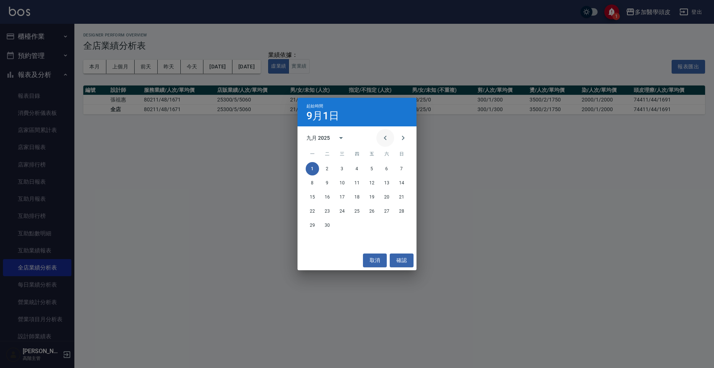
click at [383, 135] on icon "Previous month" at bounding box center [385, 137] width 9 height 9
click at [373, 165] on button "1" at bounding box center [371, 168] width 13 height 13
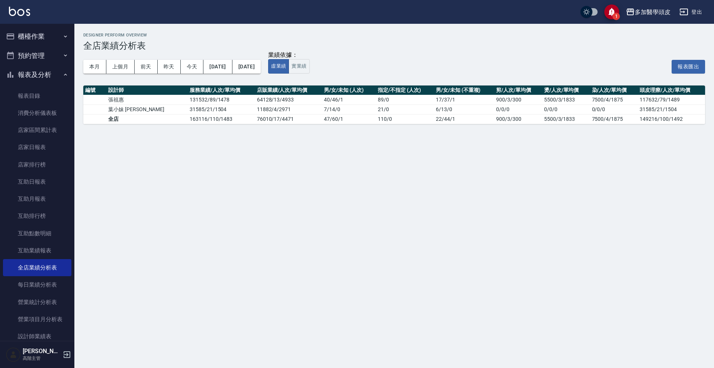
click at [261, 75] on div "本月 上個月 前天 昨天 今天 2025/08/01 2025/09/30" at bounding box center [171, 67] width 177 height 32
click at [261, 71] on button "2025/09/30" at bounding box center [246, 67] width 28 height 14
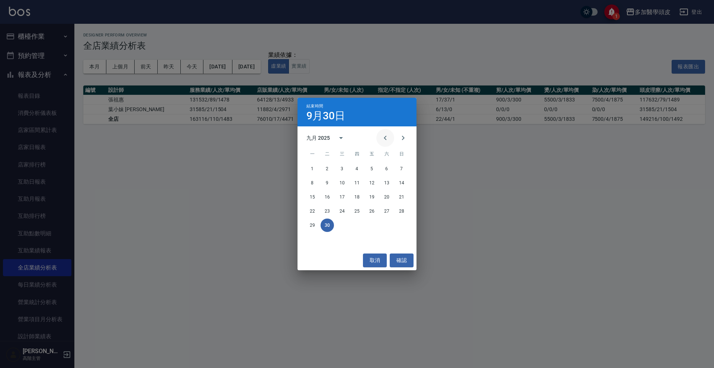
click at [382, 139] on icon "Previous month" at bounding box center [385, 137] width 9 height 9
click at [396, 225] on button "31" at bounding box center [401, 225] width 13 height 13
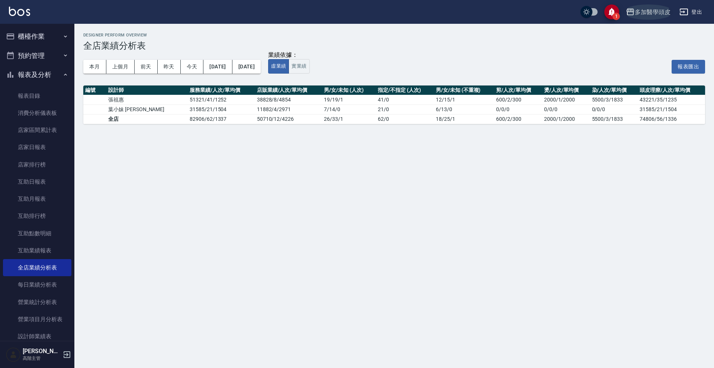
click at [655, 14] on div "多加醫學頭皮" at bounding box center [653, 11] width 36 height 9
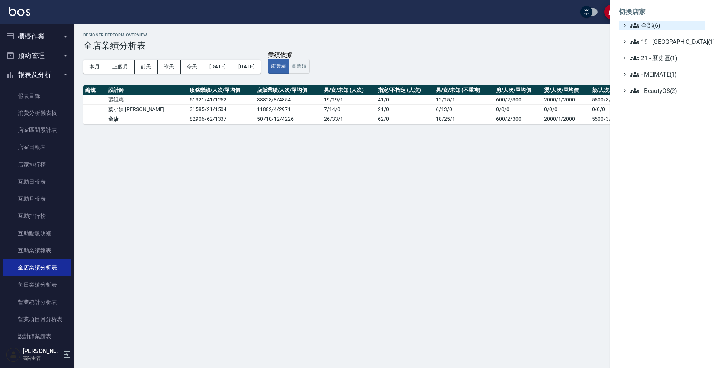
click at [653, 22] on span "全部(6)" at bounding box center [666, 25] width 72 height 9
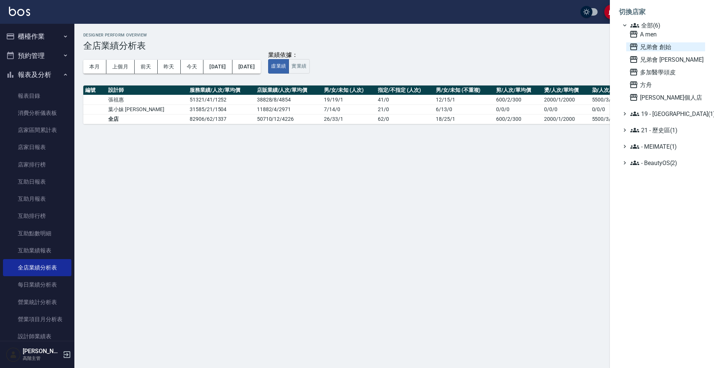
click at [653, 45] on span "兄弟會 創始" at bounding box center [665, 46] width 73 height 9
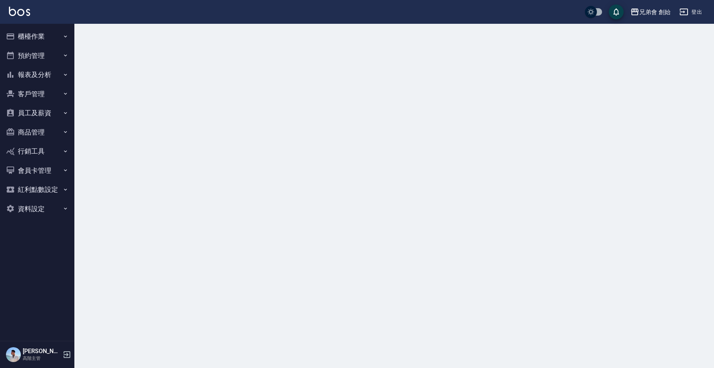
click at [653, 12] on div "兄弟會 創始" at bounding box center [654, 11] width 31 height 9
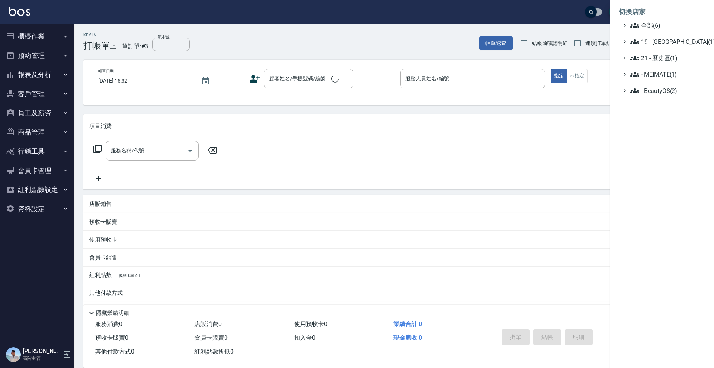
click at [655, 19] on li "切換店家" at bounding box center [662, 12] width 86 height 18
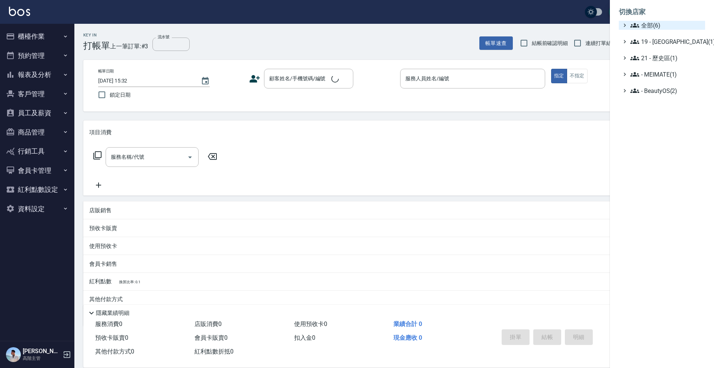
click at [655, 23] on span "全部(6)" at bounding box center [666, 25] width 72 height 9
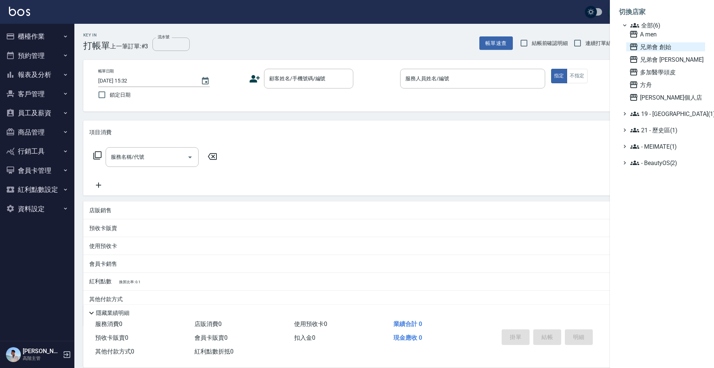
click at [654, 49] on span "兄弟會 創始" at bounding box center [665, 46] width 73 height 9
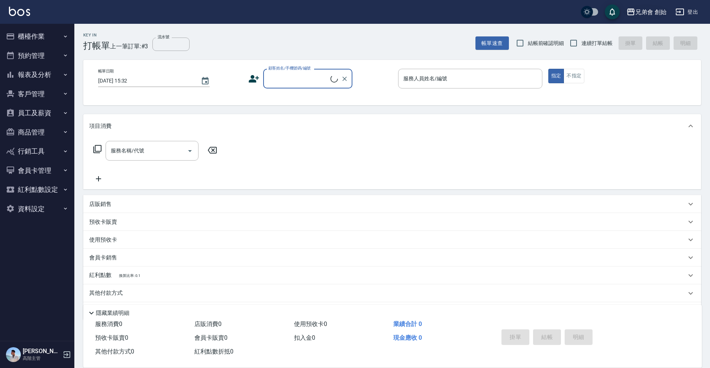
click at [654, 18] on button "兄弟會 創始" at bounding box center [647, 11] width 46 height 15
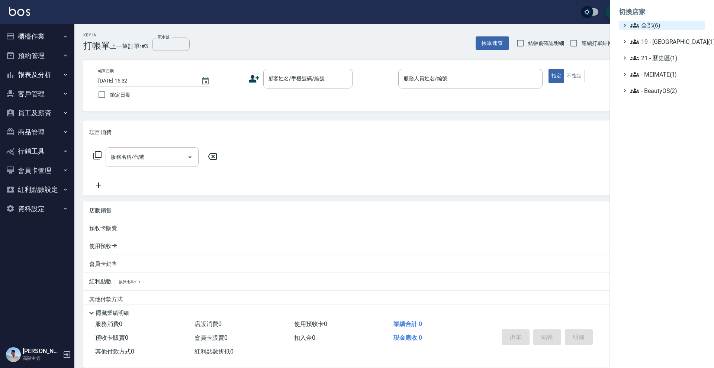
click at [653, 29] on span "全部(6)" at bounding box center [666, 25] width 72 height 9
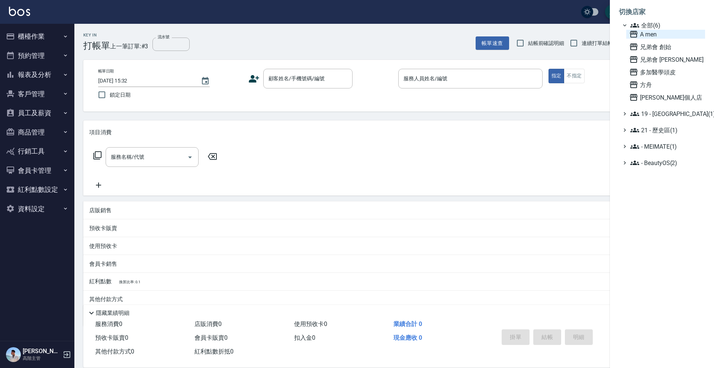
click at [652, 38] on span "A men" at bounding box center [665, 34] width 73 height 9
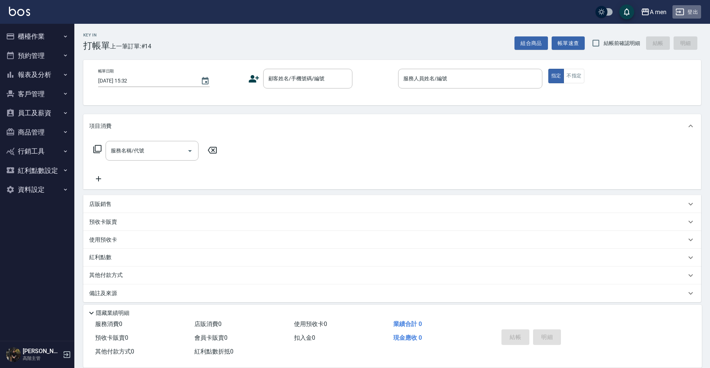
click at [687, 13] on button "登出" at bounding box center [687, 12] width 29 height 14
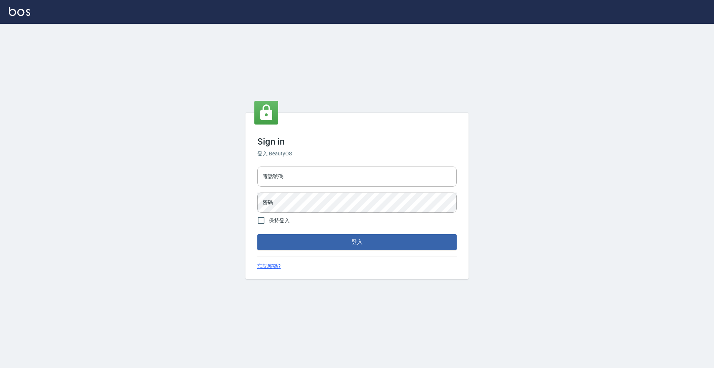
click at [332, 163] on div "Sign in 登入 BeautyOS 電話號碼 電話號碼 密碼 密碼 保持登入 登入 忘記密碼?" at bounding box center [356, 196] width 223 height 166
click at [464, 105] on div "Sign in 登入 BeautyOS 電話號碼 電話號碼 密碼 密碼 保持登入 登入 忘記密碼?" at bounding box center [357, 196] width 714 height 344
click at [326, 165] on div "電話號碼 電話號碼 密碼 密碼" at bounding box center [356, 190] width 205 height 52
click at [323, 171] on input "電話號碼" at bounding box center [356, 177] width 199 height 20
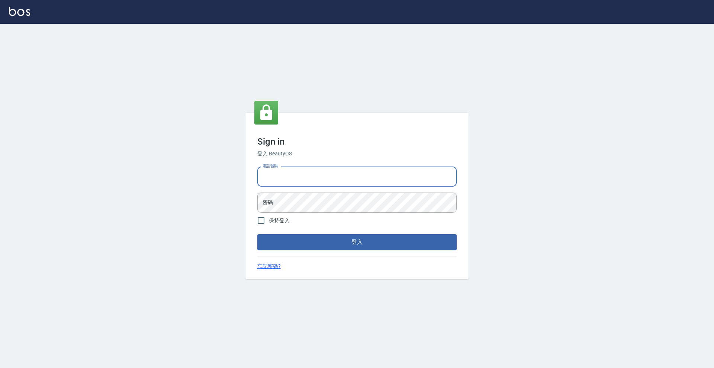
click at [323, 171] on input "電話號碼" at bounding box center [356, 177] width 199 height 20
click at [310, 176] on input "電話號碼" at bounding box center [356, 177] width 199 height 20
type input "0952064966"
click at [298, 189] on div "電話號碼 [PHONE_NUMBER] 電話號碼 密碼 密碼" at bounding box center [356, 190] width 205 height 52
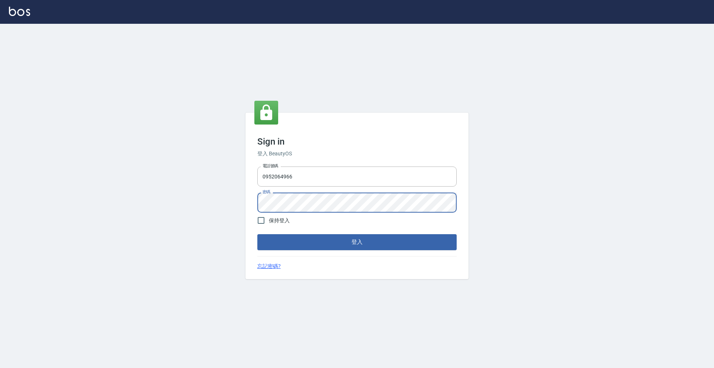
click at [357, 242] on button "登入" at bounding box center [356, 242] width 199 height 16
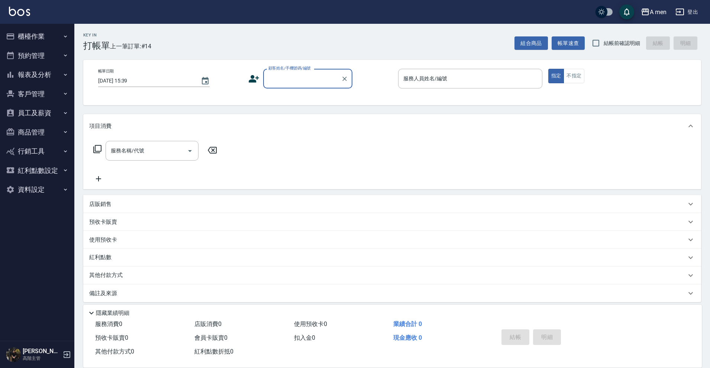
click at [53, 112] on button "員工及薪資" at bounding box center [37, 112] width 68 height 19
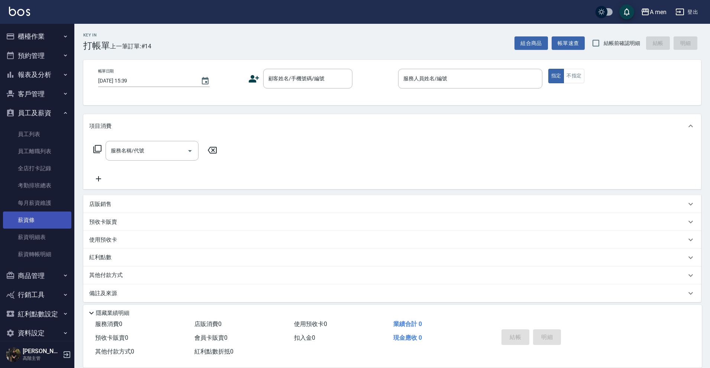
click at [29, 213] on link "薪資條" at bounding box center [37, 220] width 68 height 17
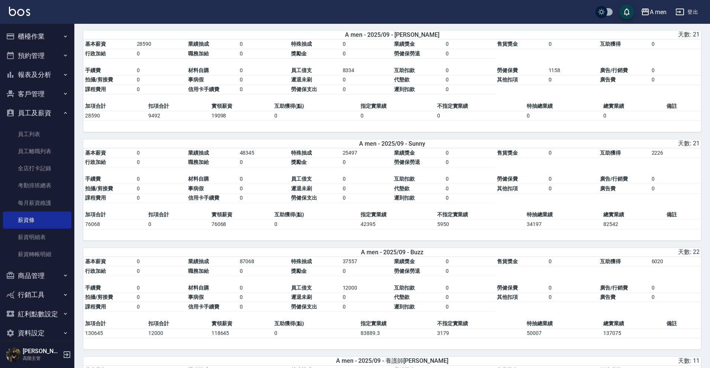
scroll to position [180, 0]
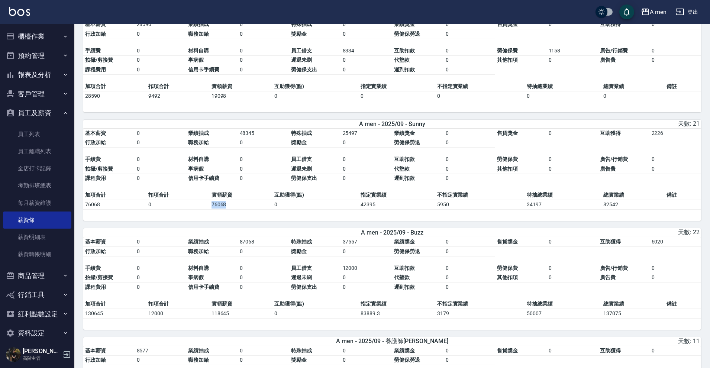
drag, startPoint x: 212, startPoint y: 207, endPoint x: 229, endPoint y: 208, distance: 17.5
click at [229, 207] on td "76068" at bounding box center [241, 205] width 63 height 10
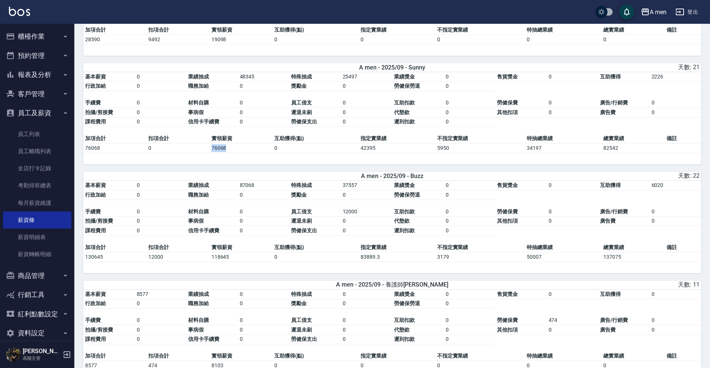
scroll to position [238, 0]
drag, startPoint x: 209, startPoint y: 262, endPoint x: 228, endPoint y: 260, distance: 18.3
click at [228, 260] on tr "130645 12000 118645 0 83889.3 3179 50007 137075" at bounding box center [392, 256] width 618 height 10
click at [228, 260] on td "118645" at bounding box center [241, 256] width 63 height 10
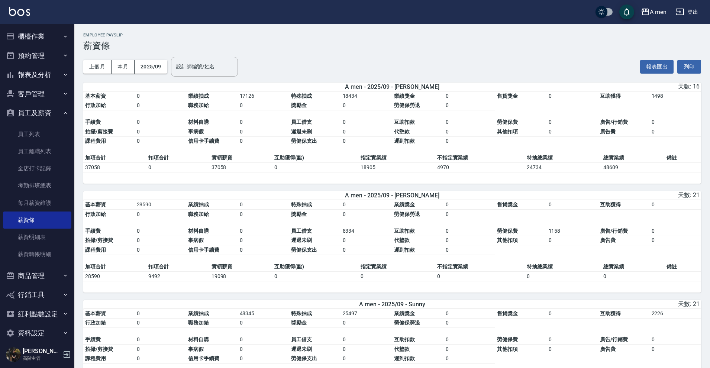
scroll to position [0, 0]
click at [698, 15] on button "登出" at bounding box center [687, 12] width 29 height 14
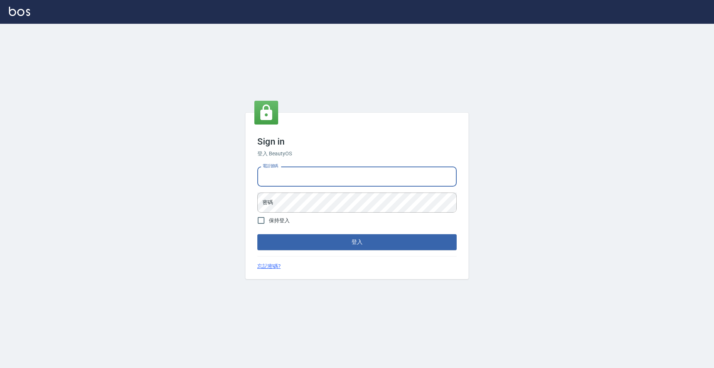
click at [287, 180] on input "電話號碼" at bounding box center [356, 177] width 199 height 20
type input "0952064966"
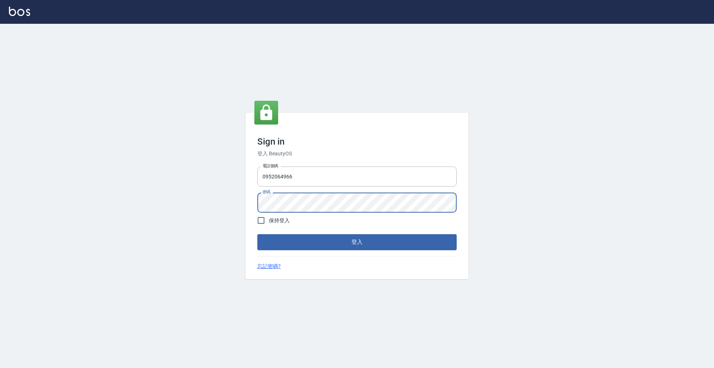
click at [357, 242] on button "登入" at bounding box center [356, 242] width 199 height 16
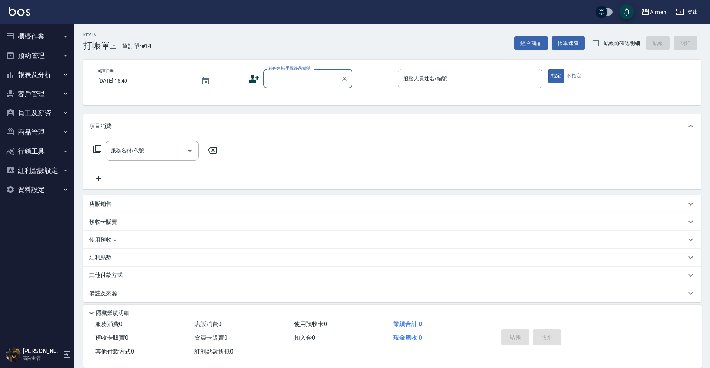
click at [40, 115] on button "員工及薪資" at bounding box center [37, 112] width 68 height 19
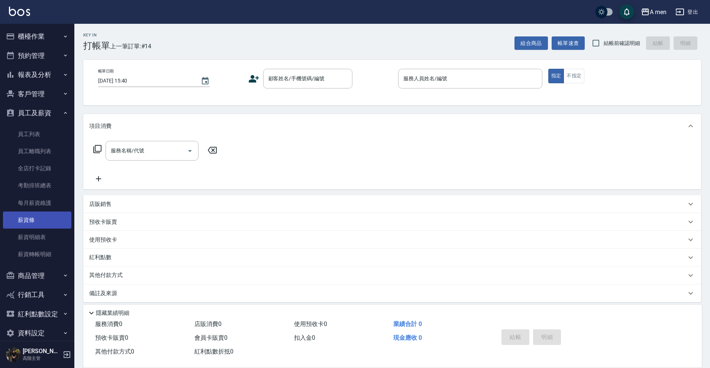
click at [26, 227] on link "薪資條" at bounding box center [37, 220] width 68 height 17
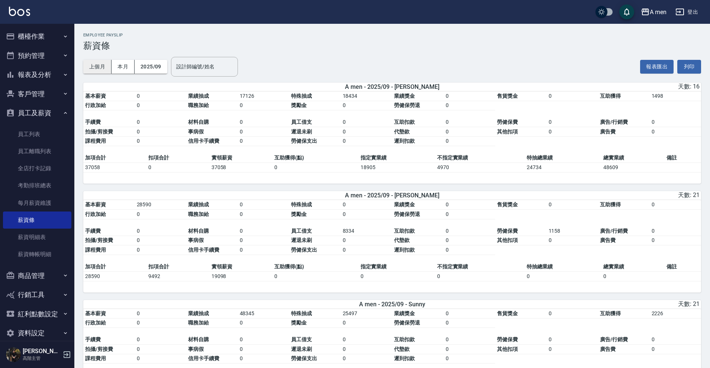
click at [106, 73] on div "上個月 本月 2025/09 設計師編號/姓名 設計師編號/姓名" at bounding box center [160, 67] width 155 height 32
click at [106, 70] on button "上個月" at bounding box center [97, 67] width 28 height 14
click at [154, 74] on div "上個月 本月 2025/09 設計師編號/姓名 設計師編號/姓名" at bounding box center [160, 67] width 155 height 32
click at [157, 69] on button "2025/09" at bounding box center [151, 67] width 33 height 14
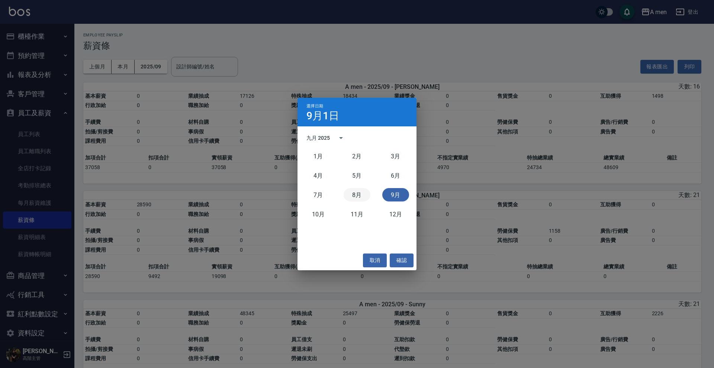
click at [351, 193] on button "8月" at bounding box center [357, 194] width 27 height 13
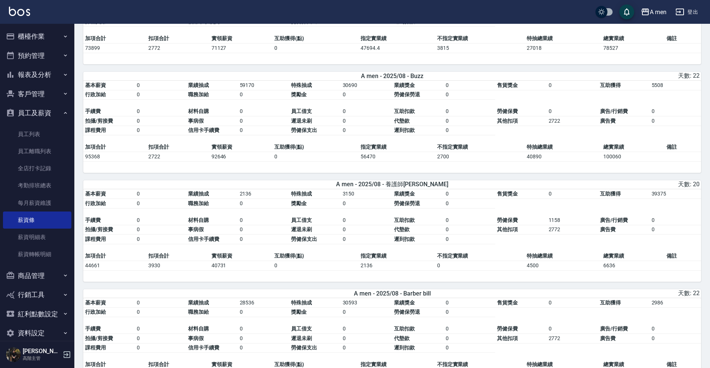
scroll to position [238, 0]
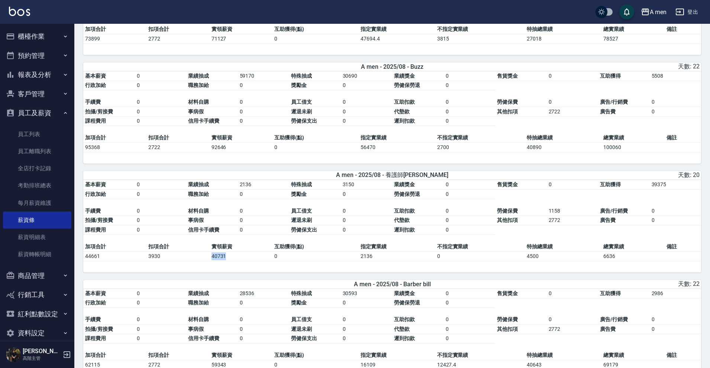
drag, startPoint x: 211, startPoint y: 262, endPoint x: 230, endPoint y: 264, distance: 19.1
click at [230, 261] on td "40731" at bounding box center [241, 256] width 63 height 10
click at [46, 113] on button "員工及薪資" at bounding box center [37, 112] width 68 height 19
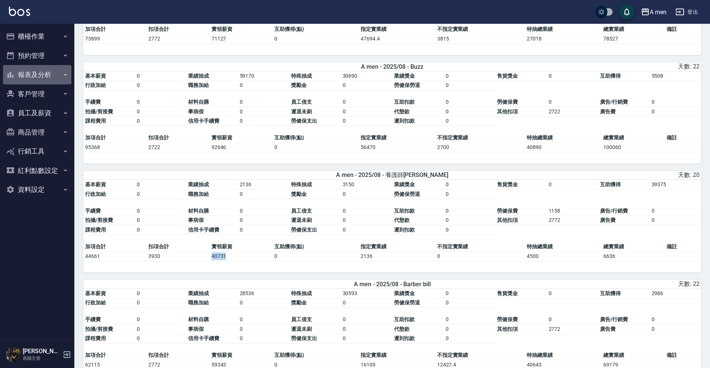
click at [44, 82] on button "報表及分析" at bounding box center [37, 74] width 68 height 19
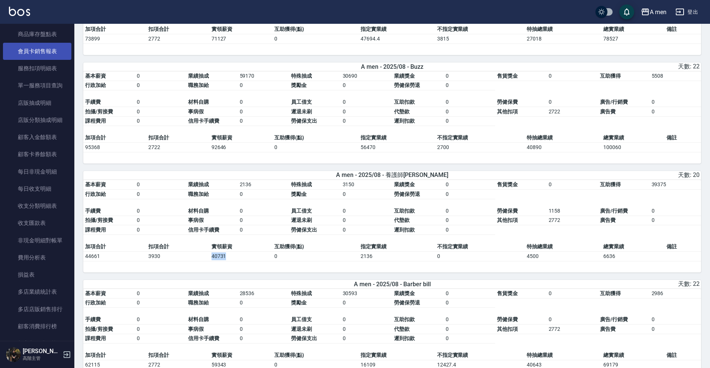
scroll to position [523, 0]
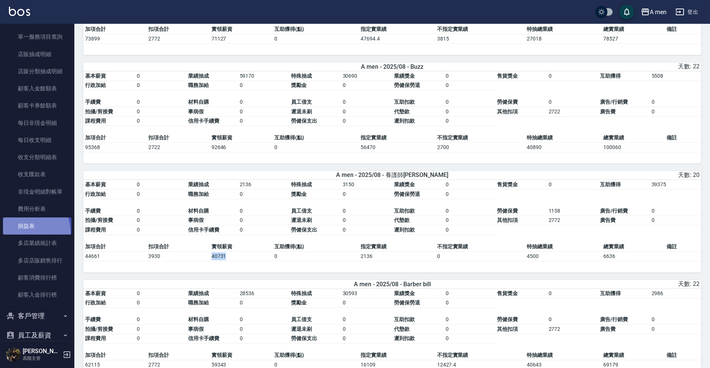
click at [27, 228] on link "損益表" at bounding box center [37, 226] width 68 height 17
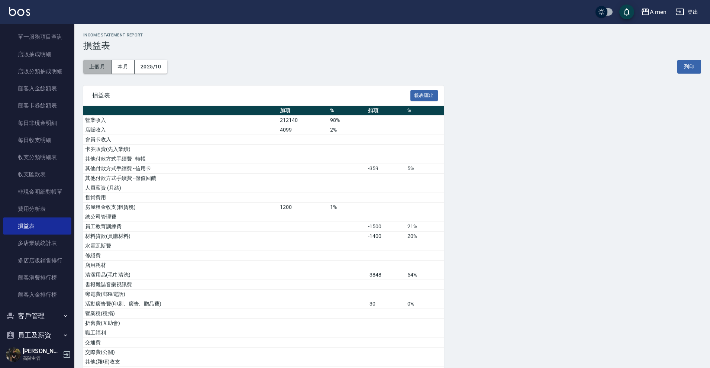
click at [106, 65] on button "上個月" at bounding box center [97, 67] width 28 height 14
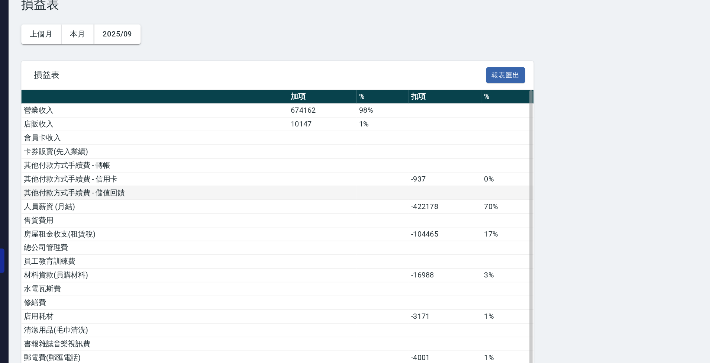
click at [319, 174] on td at bounding box center [337, 179] width 36 height 10
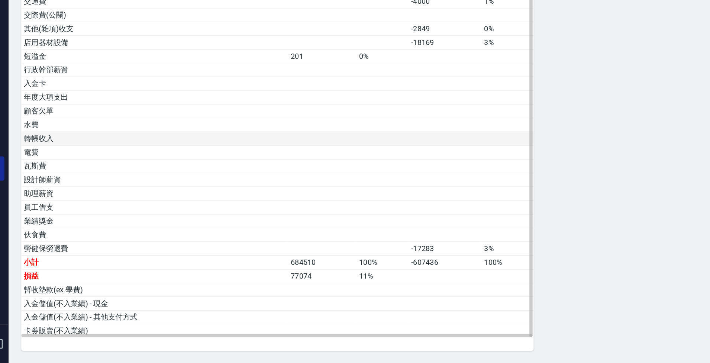
scroll to position [234, 0]
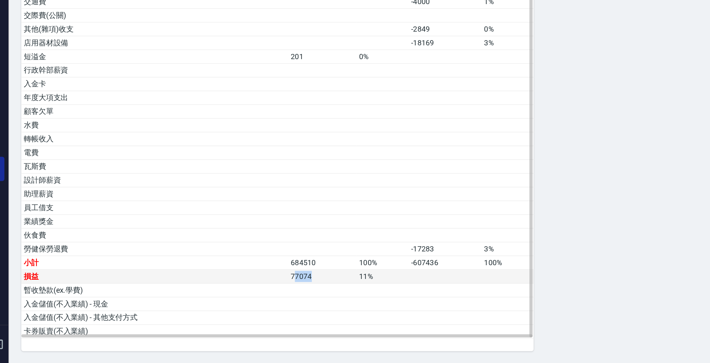
drag, startPoint x: 207, startPoint y: 196, endPoint x: 220, endPoint y: 195, distance: 12.7
click at [271, 297] on td "77074" at bounding box center [295, 302] width 48 height 10
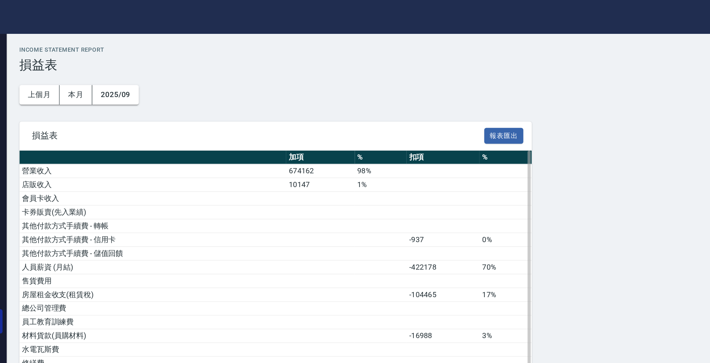
scroll to position [0, 0]
click at [135, 70] on button "2025/09" at bounding box center [151, 67] width 33 height 14
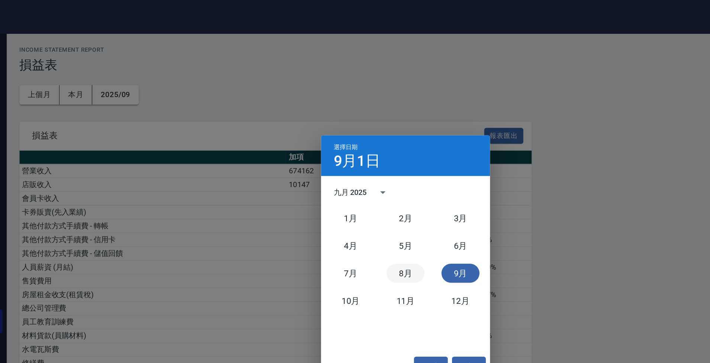
click at [342, 193] on button "8月" at bounding box center [355, 192] width 27 height 13
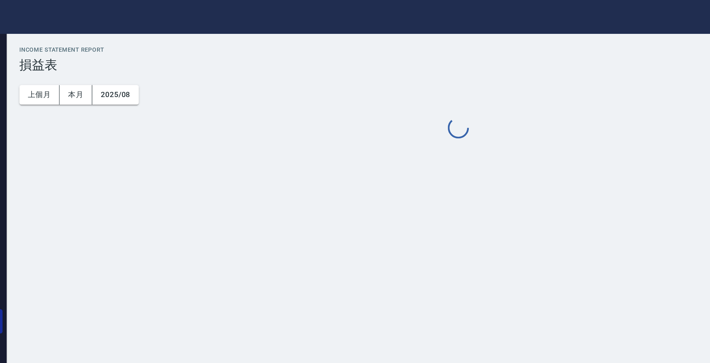
click at [278, 193] on div "A men 2025-08 損益表 列印時間： [DATE][PHONE_NUMBER]:42 Income Statement Report 損益表 上個月…" at bounding box center [355, 181] width 710 height 363
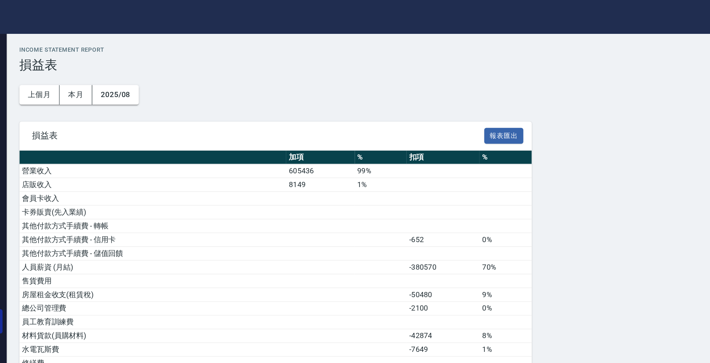
scroll to position [-1, 0]
